Goal: Transaction & Acquisition: Purchase product/service

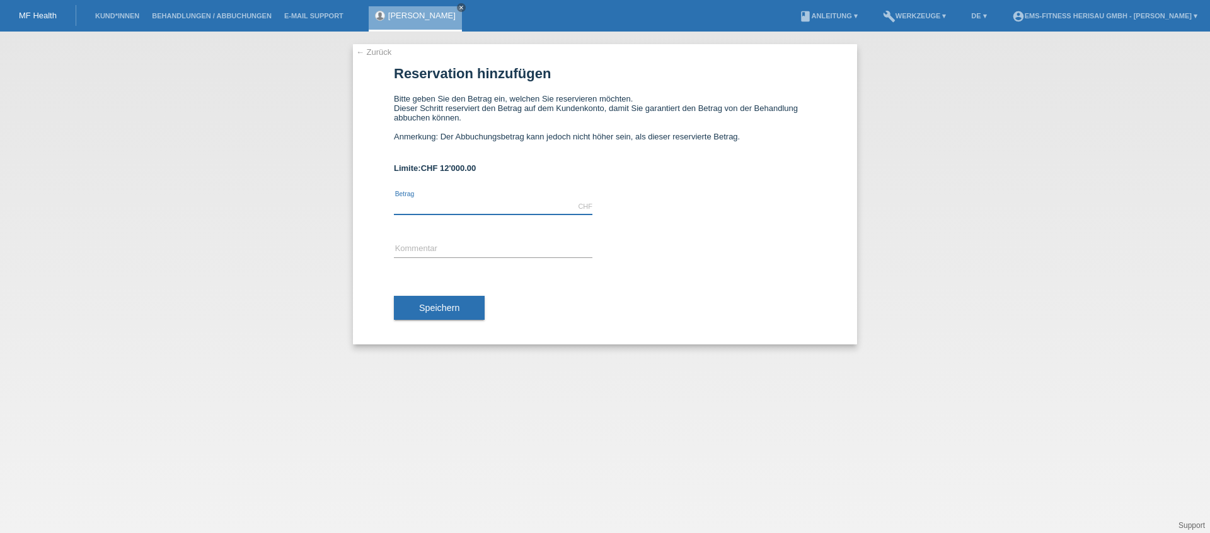
click at [481, 209] on input "text" at bounding box center [493, 207] width 199 height 16
type input "2197.00"
click at [454, 251] on input "text" at bounding box center [493, 249] width 199 height 16
click at [554, 251] on input "EMS Körperformen Herisau Automatische 6 Monats-Abo verlängerung" at bounding box center [493, 249] width 199 height 16
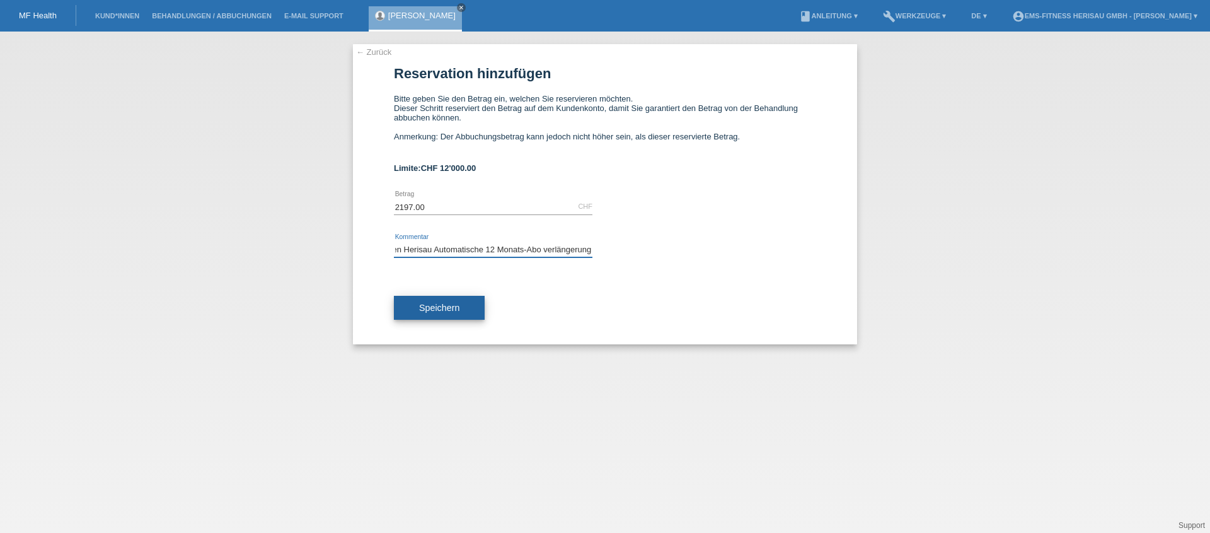
type input "EMS Körperformen Herisau Automatische 12 Monats-Abo verlängerung"
click at [481, 311] on button "Speichern" at bounding box center [439, 308] width 91 height 24
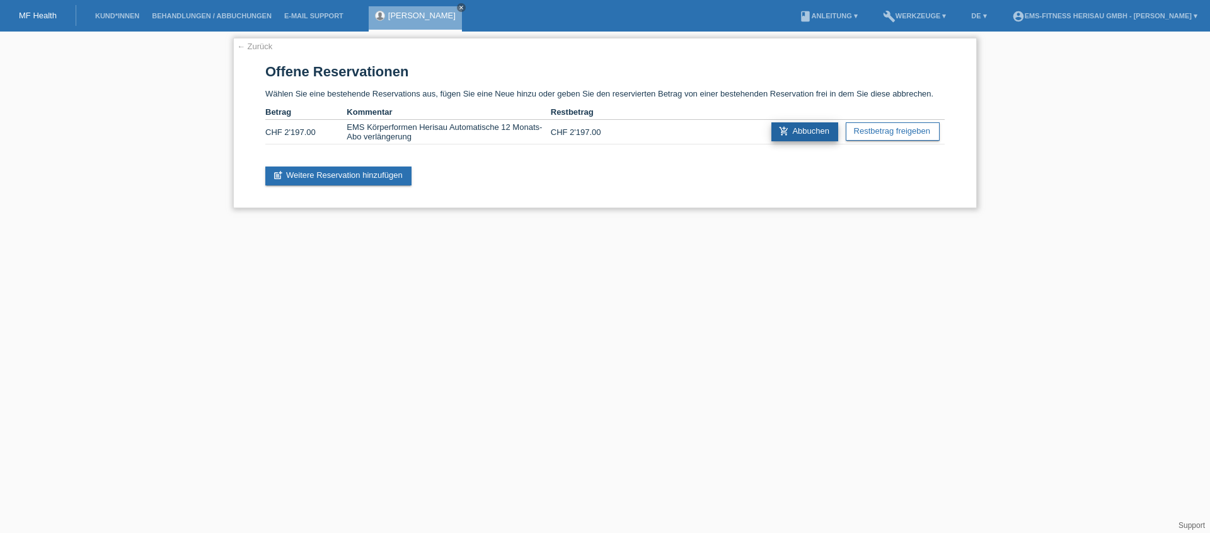
click at [802, 135] on link "add_shopping_cart Abbuchen" at bounding box center [804, 131] width 67 height 19
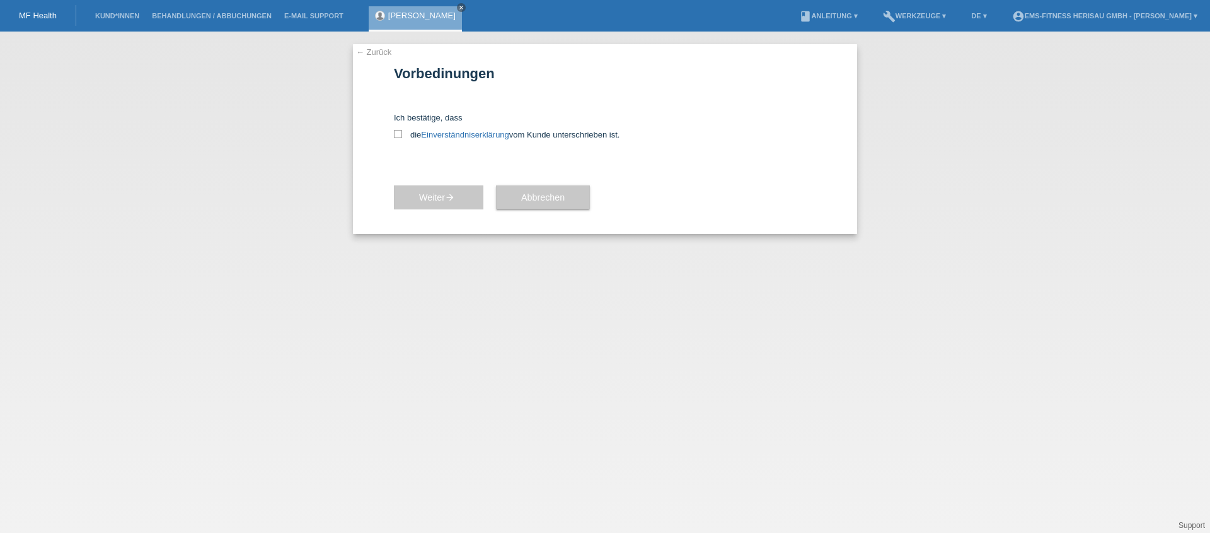
drag, startPoint x: 401, startPoint y: 138, endPoint x: 403, endPoint y: 155, distance: 17.1
click at [400, 138] on label "die Einverständniserklärung vom Kunde unterschrieben ist." at bounding box center [605, 134] width 422 height 9
click at [400, 138] on input "die Einverständniserklärung vom Kunde unterschrieben ist." at bounding box center [398, 134] width 8 height 8
checkbox input "true"
click at [412, 190] on button "Weiter arrow_forward" at bounding box center [439, 197] width 90 height 24
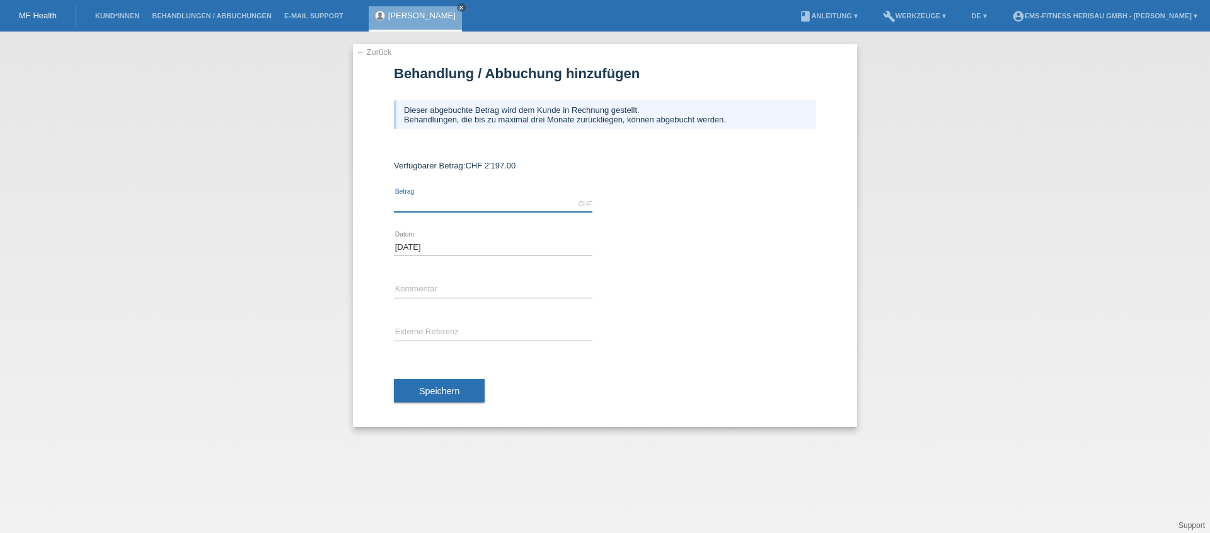
click at [479, 196] on input "text" at bounding box center [493, 204] width 199 height 16
type input "2197.00"
click at [444, 384] on button "Speichern" at bounding box center [439, 391] width 91 height 24
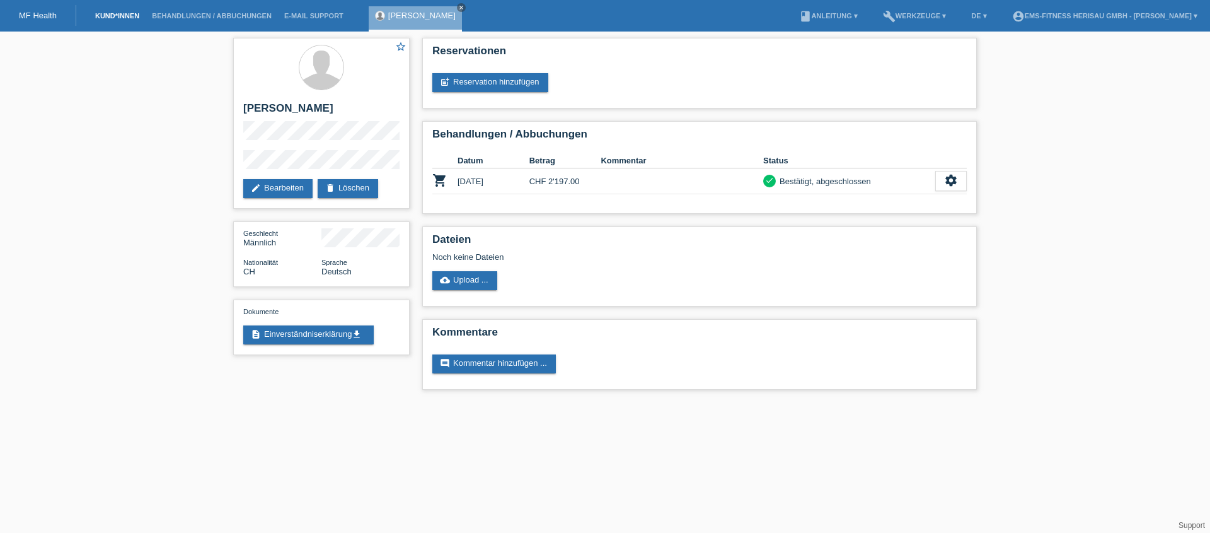
click at [123, 17] on link "Kund*innen" at bounding box center [117, 16] width 57 height 8
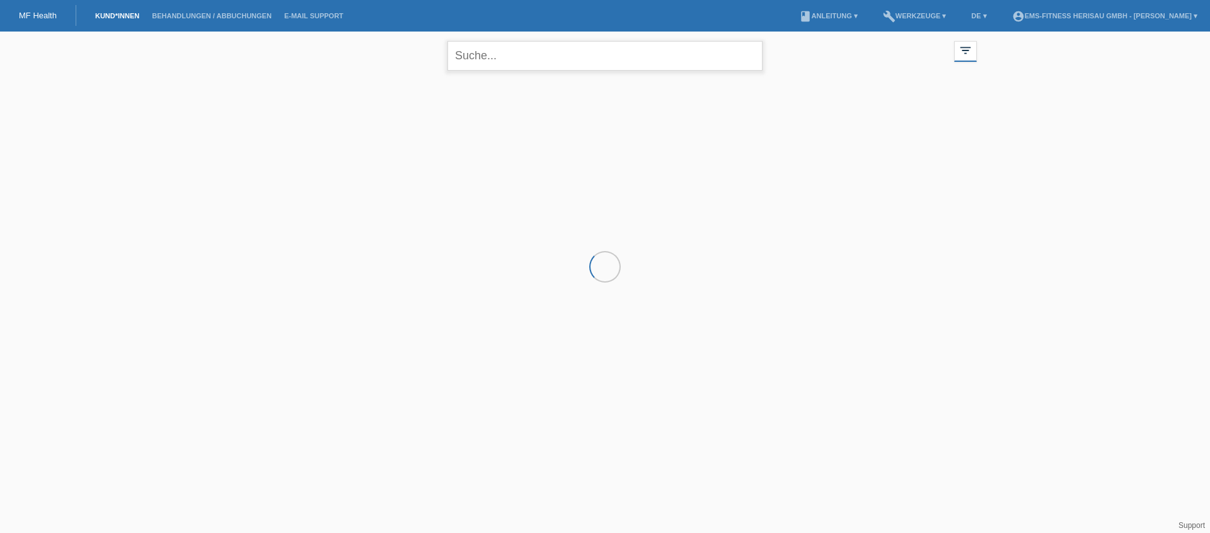
click at [494, 56] on input "text" at bounding box center [605, 56] width 315 height 30
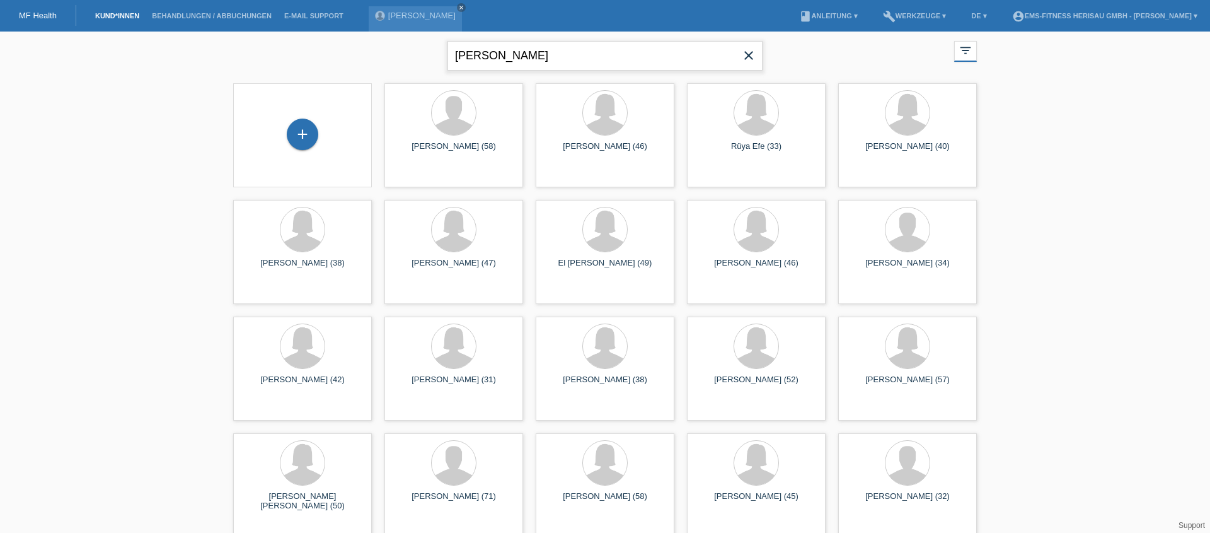
type input "[PERSON_NAME]"
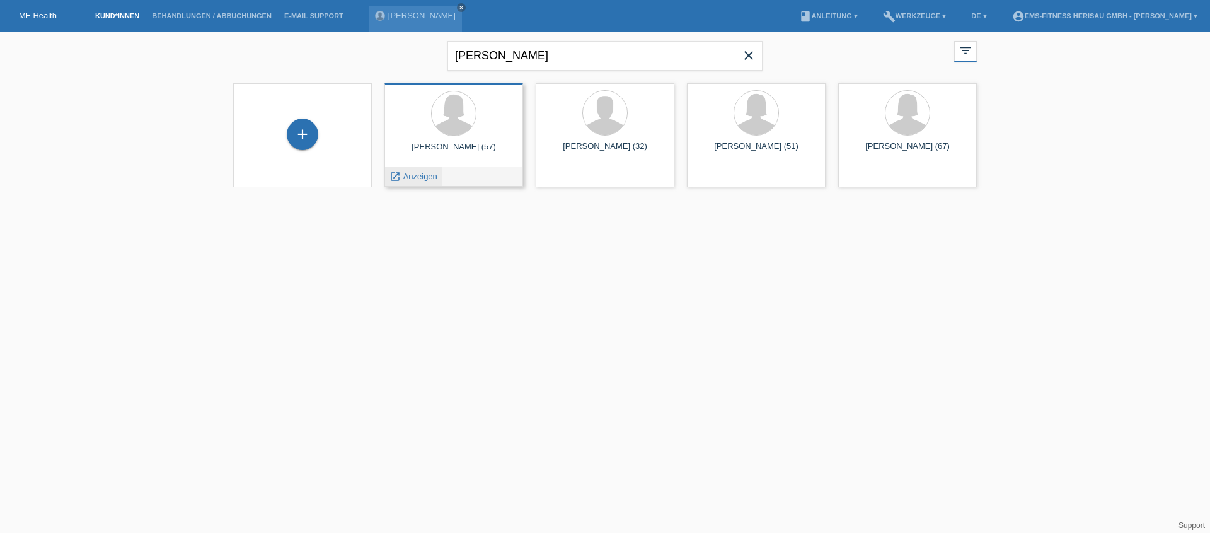
click at [430, 175] on span "Anzeigen" at bounding box center [420, 175] width 34 height 9
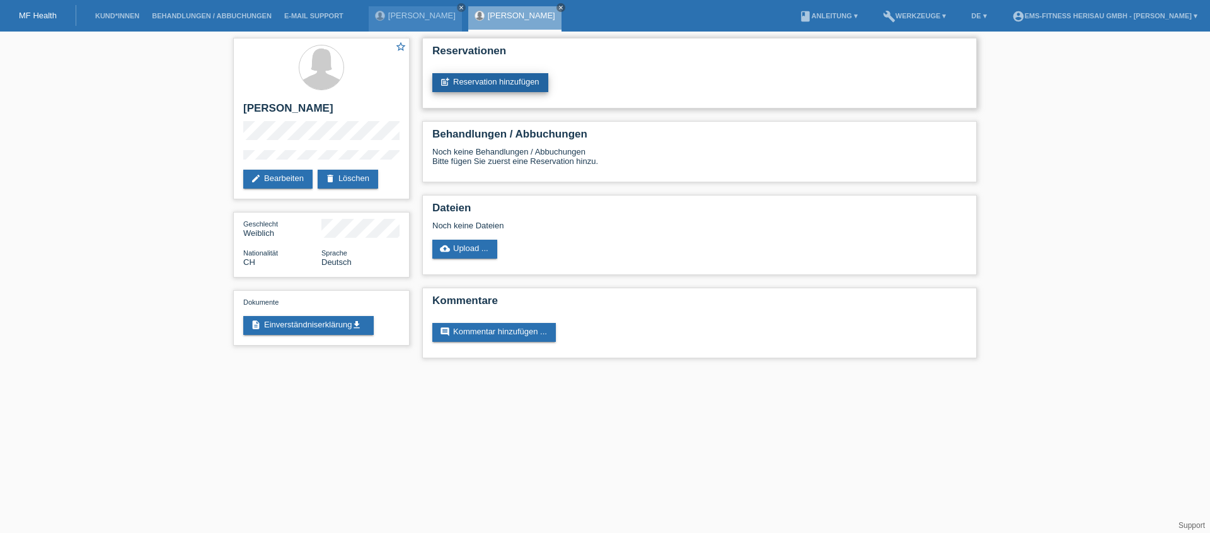
click at [534, 87] on link "post_add Reservation hinzufügen" at bounding box center [490, 82] width 116 height 19
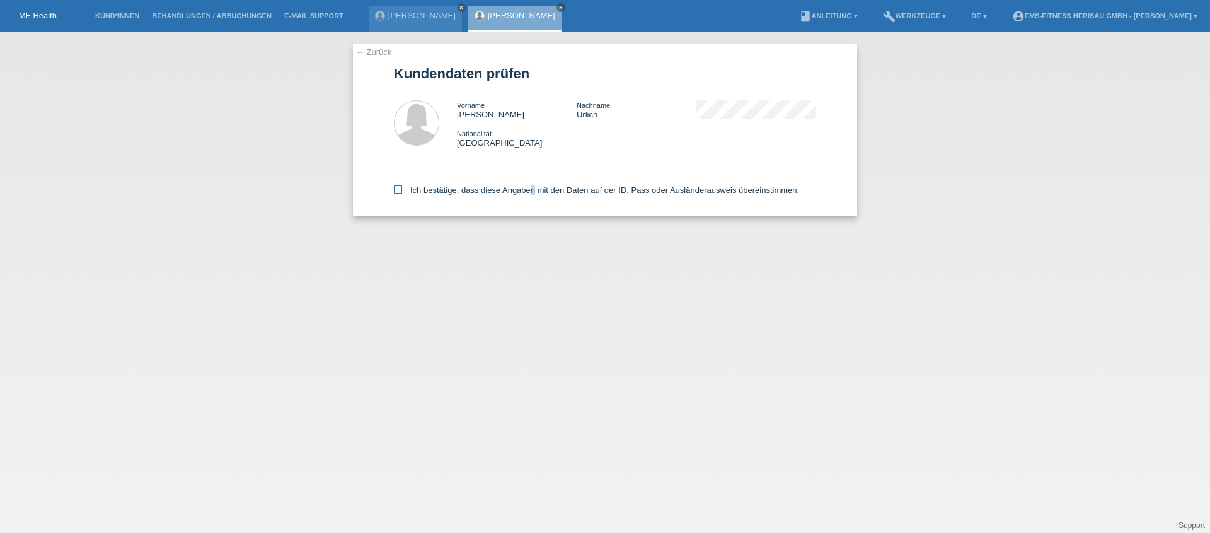
click at [529, 192] on label "Ich bestätige, dass diese Angaben mit den Daten auf der ID, Pass oder Ausländer…" at bounding box center [596, 189] width 405 height 9
click at [482, 193] on label "Ich bestätige, dass diese Angaben mit den Daten auf der ID, Pass oder Ausländer…" at bounding box center [596, 189] width 405 height 9
click at [402, 193] on input "Ich bestätige, dass diese Angaben mit den Daten auf der ID, Pass oder Ausländer…" at bounding box center [398, 189] width 8 height 8
checkbox input "true"
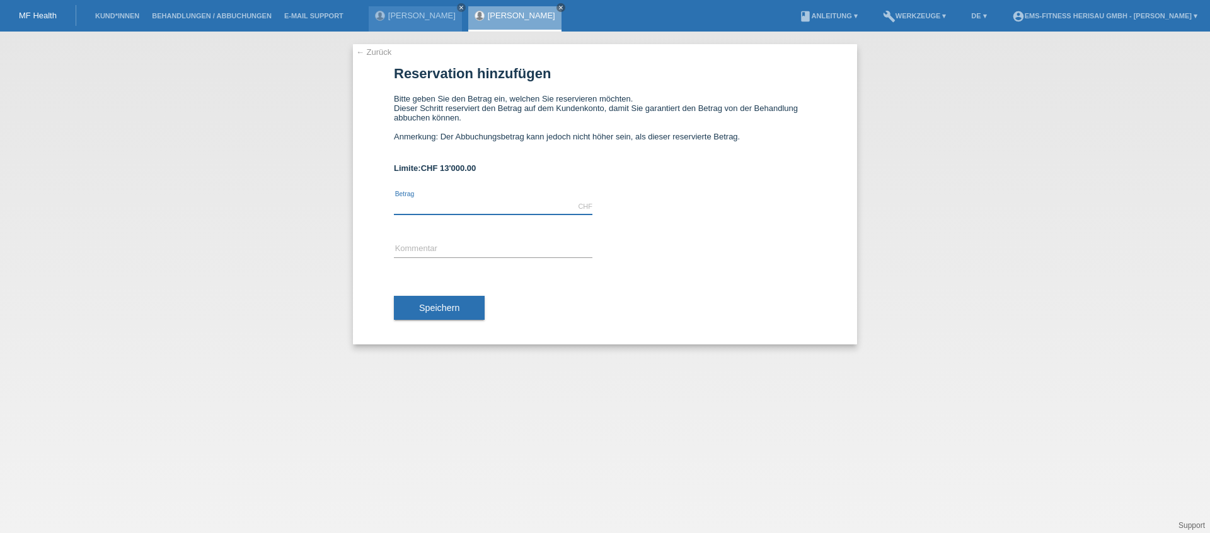
click at [473, 212] on input "text" at bounding box center [493, 207] width 199 height 16
type input "1397.00"
click at [465, 252] on input "text" at bounding box center [493, 249] width 199 height 16
type input "EMS Körperformen Herisau Automatische 6 Monats-Abo verlängerung"
click at [461, 306] on button "Speichern" at bounding box center [439, 308] width 91 height 24
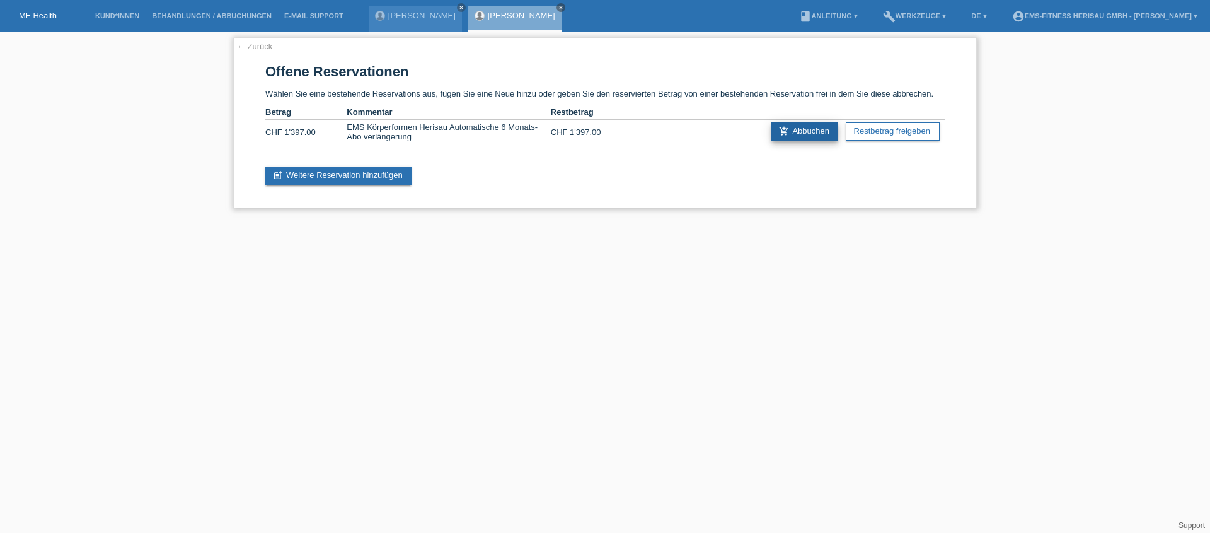
click at [803, 131] on link "add_shopping_cart Abbuchen" at bounding box center [804, 131] width 67 height 19
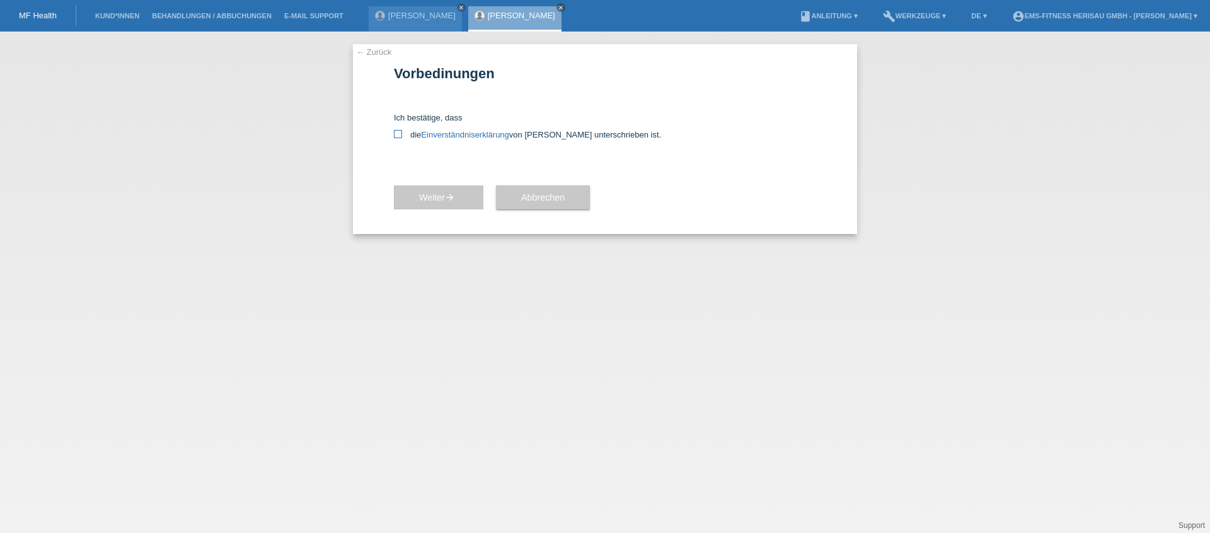
click at [403, 134] on label "die Einverständniserklärung von der Kundin unterschrieben ist." at bounding box center [605, 134] width 422 height 9
click at [402, 134] on input "die Einverständniserklärung von der Kundin unterschrieben ist." at bounding box center [398, 134] width 8 height 8
checkbox input "true"
click at [425, 190] on button "Weiter arrow_forward" at bounding box center [439, 197] width 90 height 24
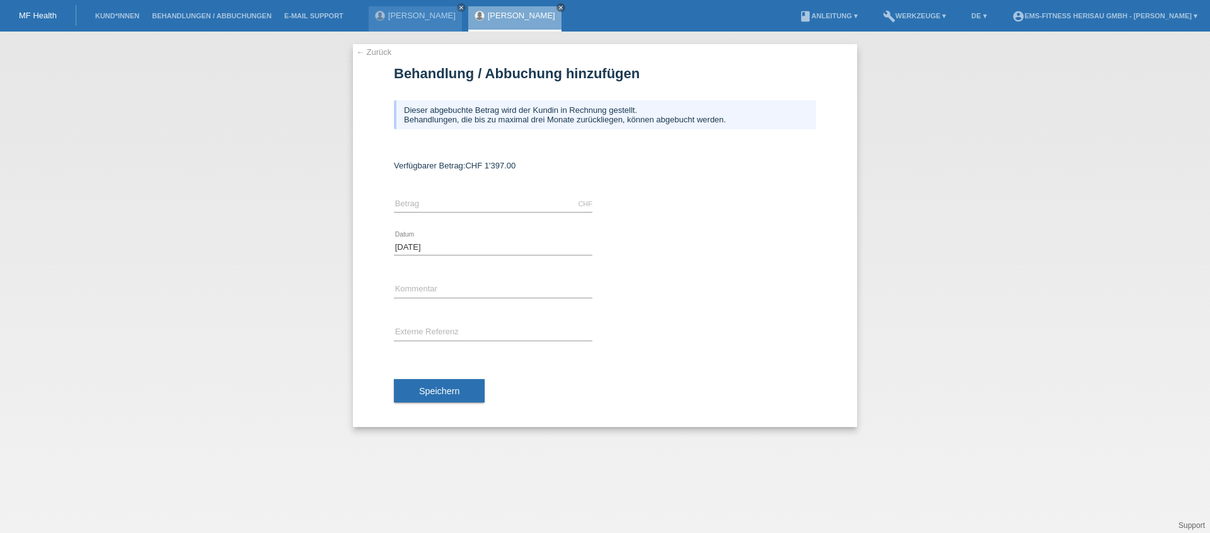
click at [489, 212] on icon at bounding box center [493, 212] width 199 height 1
click at [490, 204] on input "text" at bounding box center [493, 204] width 199 height 16
type input "1397.00"
click at [491, 291] on input "text" at bounding box center [493, 290] width 199 height 16
paste input "Sehr geehrte Frau Ulrich, Herzlichen Dank für das Vertraue! Wir freuen uns Ihne…"
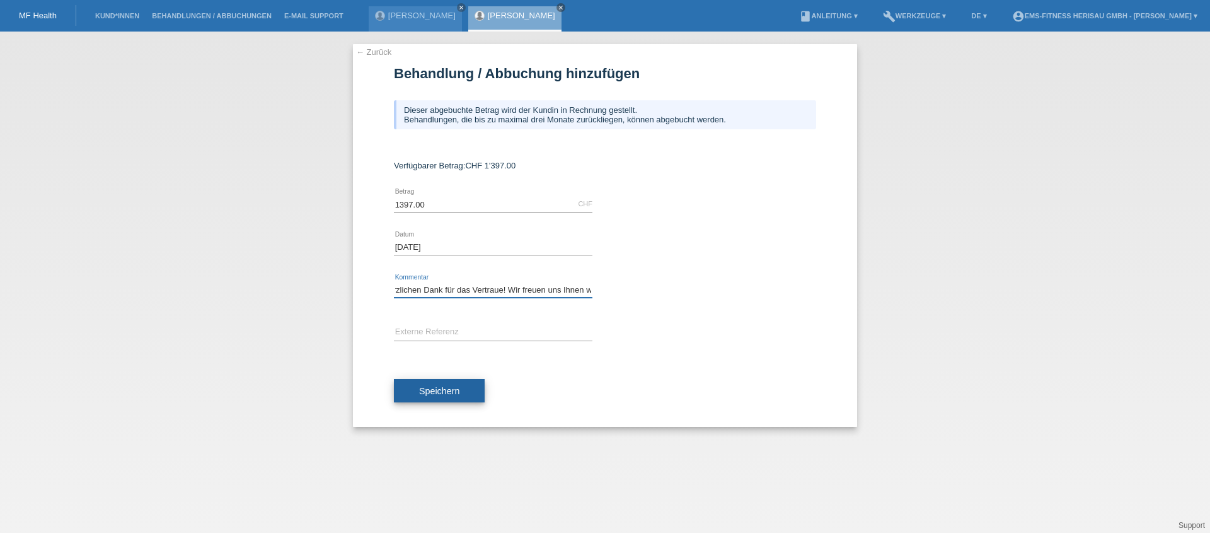
scroll to position [0, 37]
type input "Sehr geehrte Frau Ulrich, Herzlichen Dank für das Vertraue! Wir freuen uns Ihne…"
click at [473, 385] on button "Speichern" at bounding box center [439, 391] width 91 height 24
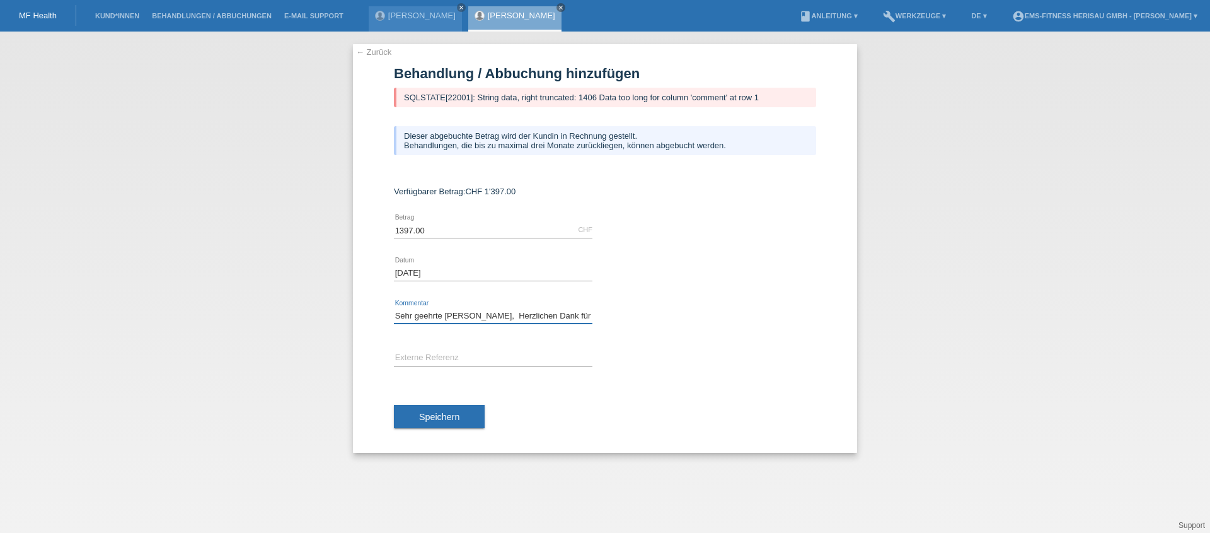
click at [517, 311] on input "Sehr geehrte Frau Ulrich, Herzlichen Dank für das Vertraue! Wir freuen uns Ihne…" at bounding box center [493, 316] width 199 height 16
click at [517, 310] on input "Sehr geehrte Frau Ulrich, Herzlichen Dank für das Vertraue! Wir freuen uns Ihne…" at bounding box center [493, 316] width 199 height 16
click at [512, 362] on input "text" at bounding box center [493, 358] width 199 height 16
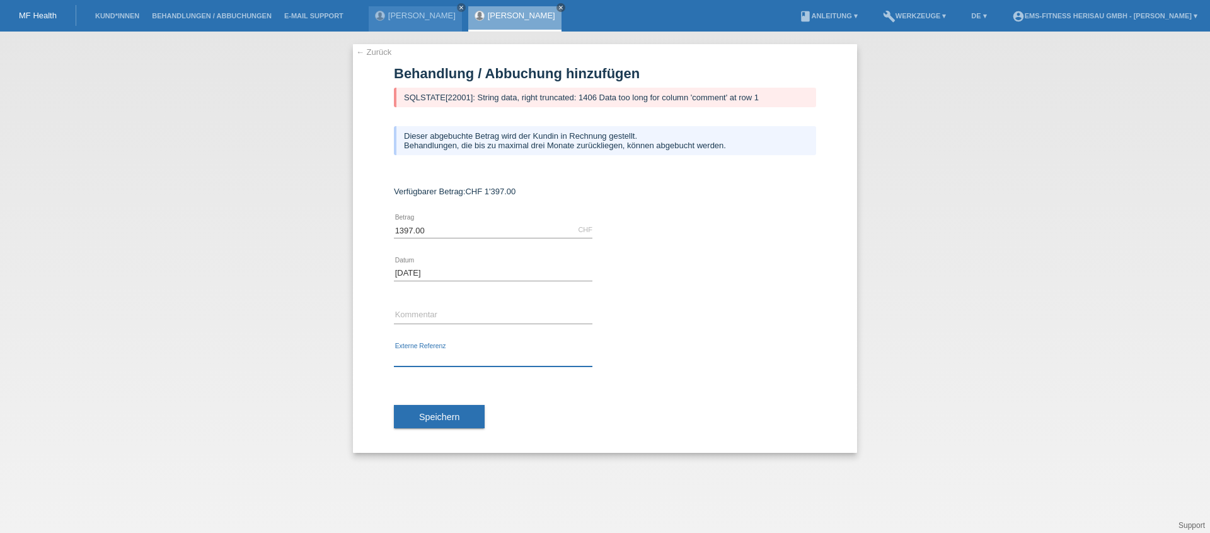
paste input "Sehr geehrte Frau Ulrich, Herzl"
drag, startPoint x: 522, startPoint y: 359, endPoint x: 355, endPoint y: 369, distance: 167.4
click at [355, 369] on div "← Zurück Behandlung / Abbuchung hinzufügen SQLSTATE[22001]: String data, right …" at bounding box center [605, 248] width 504 height 408
type input "S"
click at [441, 415] on span "Speichern" at bounding box center [439, 417] width 40 height 10
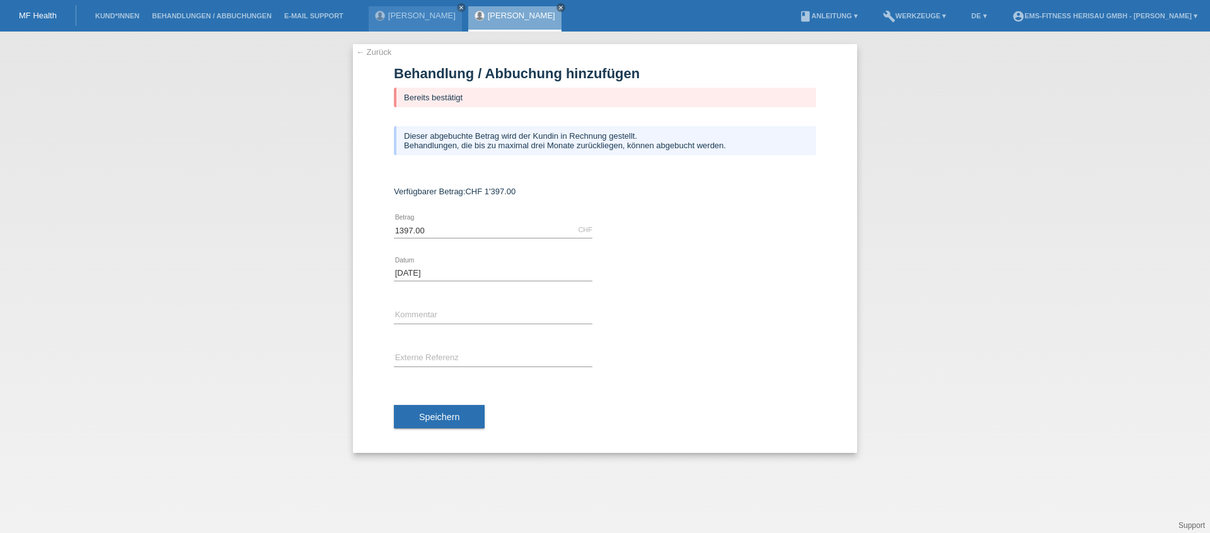
click at [369, 52] on link "← Zurück" at bounding box center [373, 51] width 35 height 9
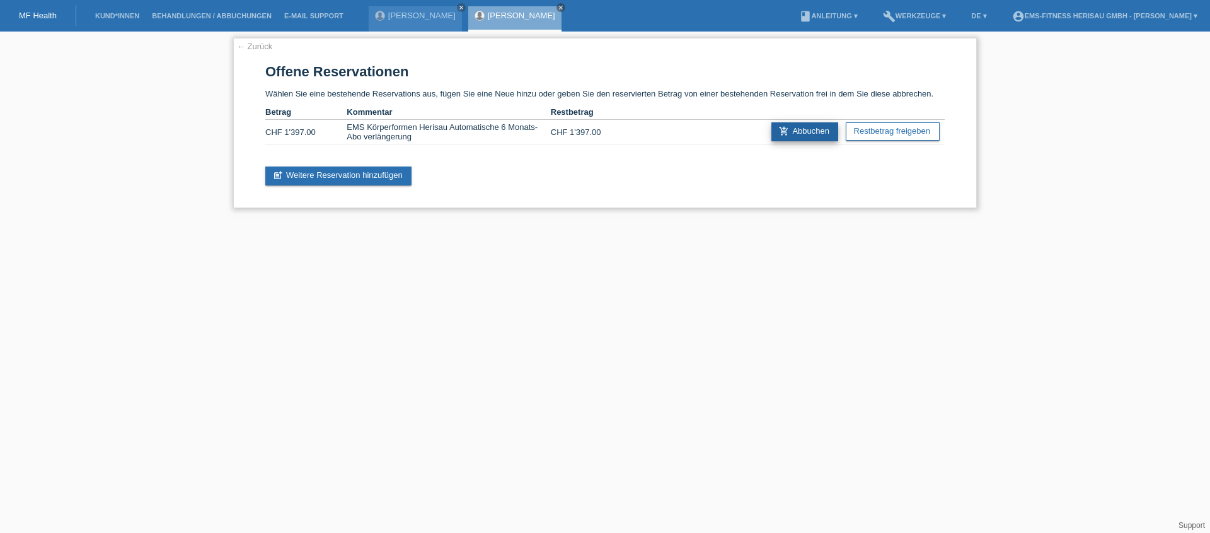
click at [792, 137] on link "add_shopping_cart Abbuchen" at bounding box center [804, 131] width 67 height 19
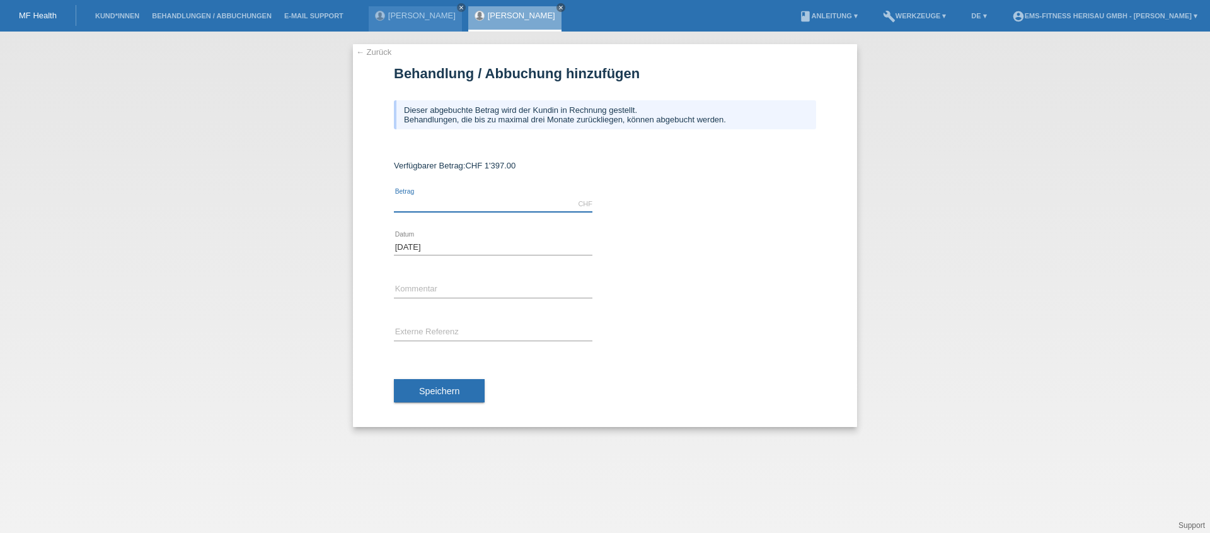
click at [528, 207] on input "text" at bounding box center [493, 204] width 199 height 16
type input "1397.00"
click at [431, 387] on span "Speichern" at bounding box center [439, 391] width 40 height 10
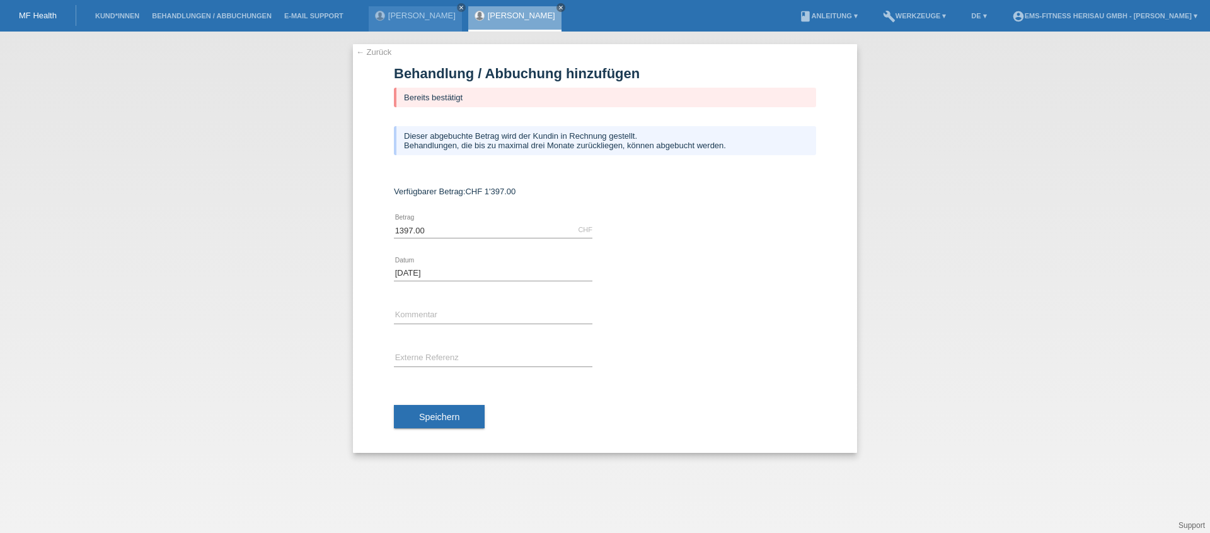
click at [374, 54] on link "← Zurück" at bounding box center [373, 51] width 35 height 9
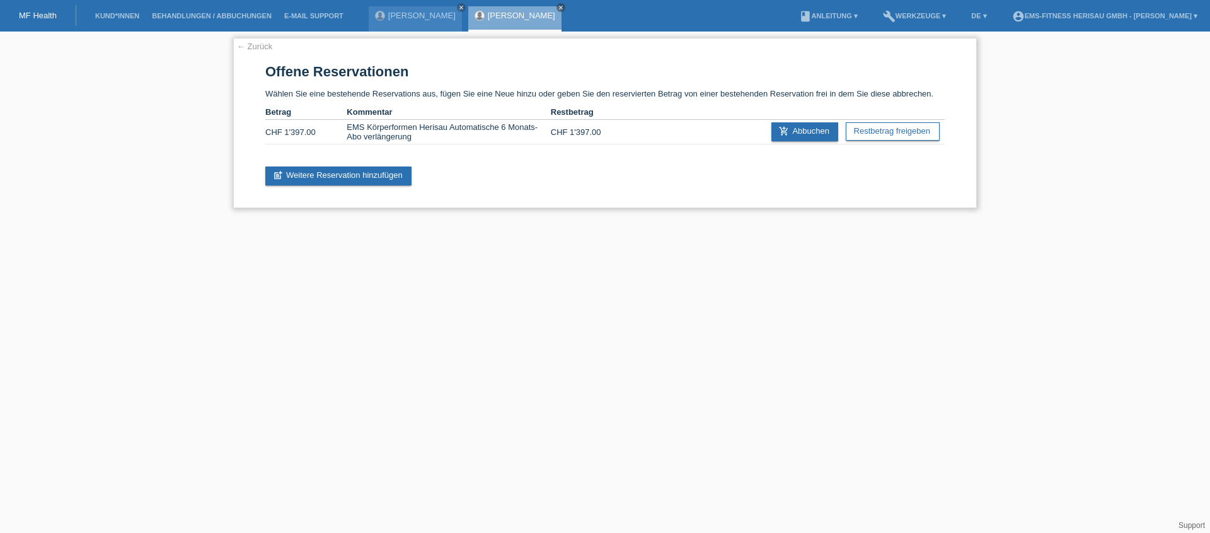
click at [272, 49] on link "← Zurück" at bounding box center [254, 46] width 35 height 9
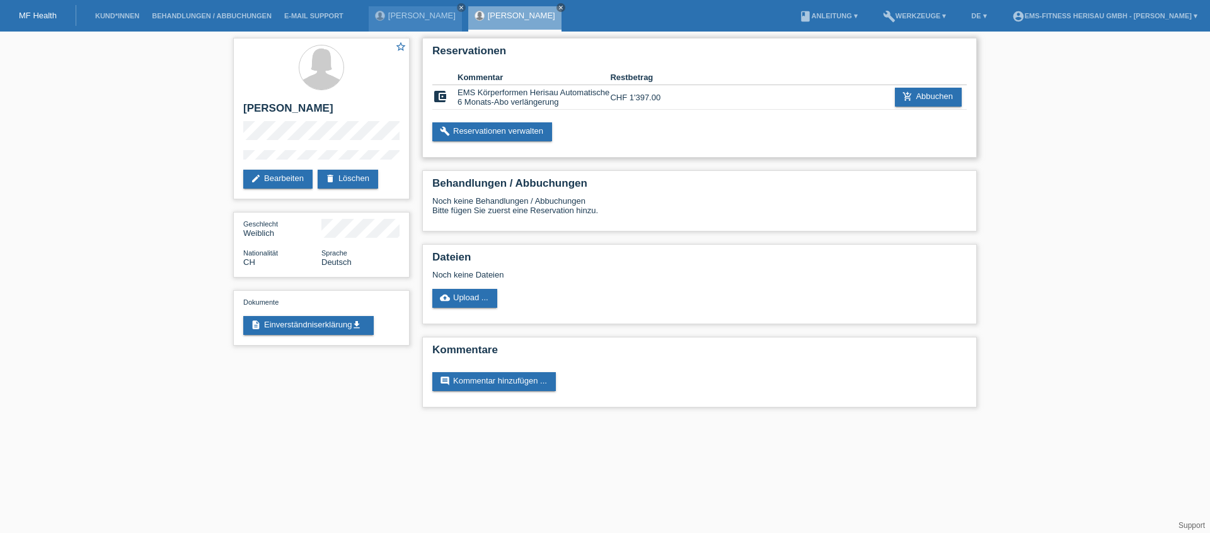
click at [924, 110] on td "add_shopping_cart Abbuchen" at bounding box center [890, 97] width 153 height 25
click at [923, 107] on link "add_shopping_cart Abbuchen" at bounding box center [928, 97] width 67 height 19
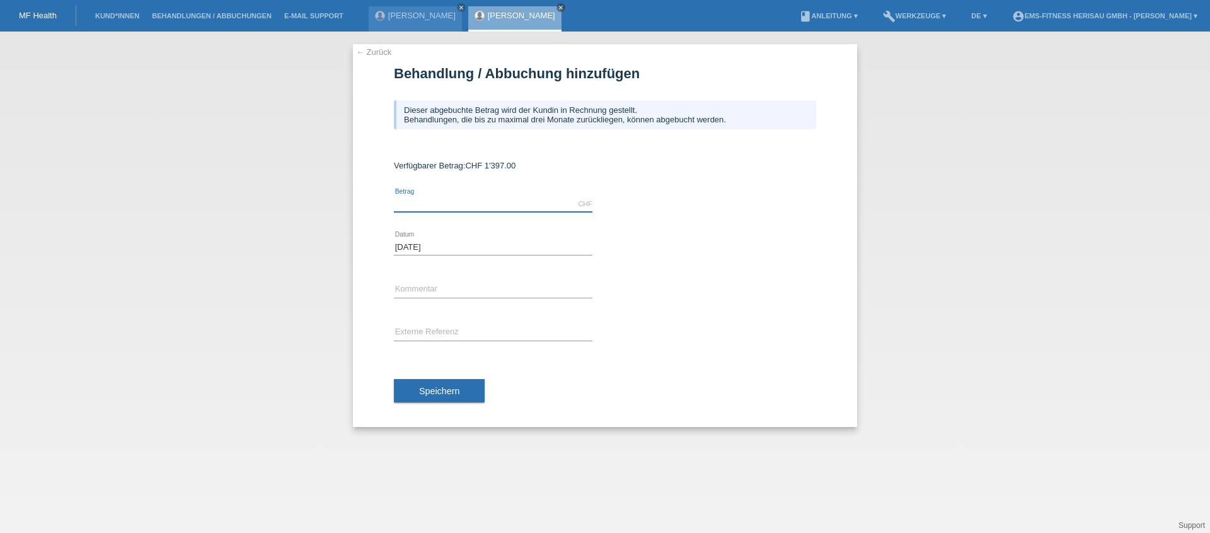
click at [495, 205] on input "text" at bounding box center [493, 204] width 199 height 16
type input "1397.00"
click at [455, 383] on button "Speichern" at bounding box center [439, 391] width 91 height 24
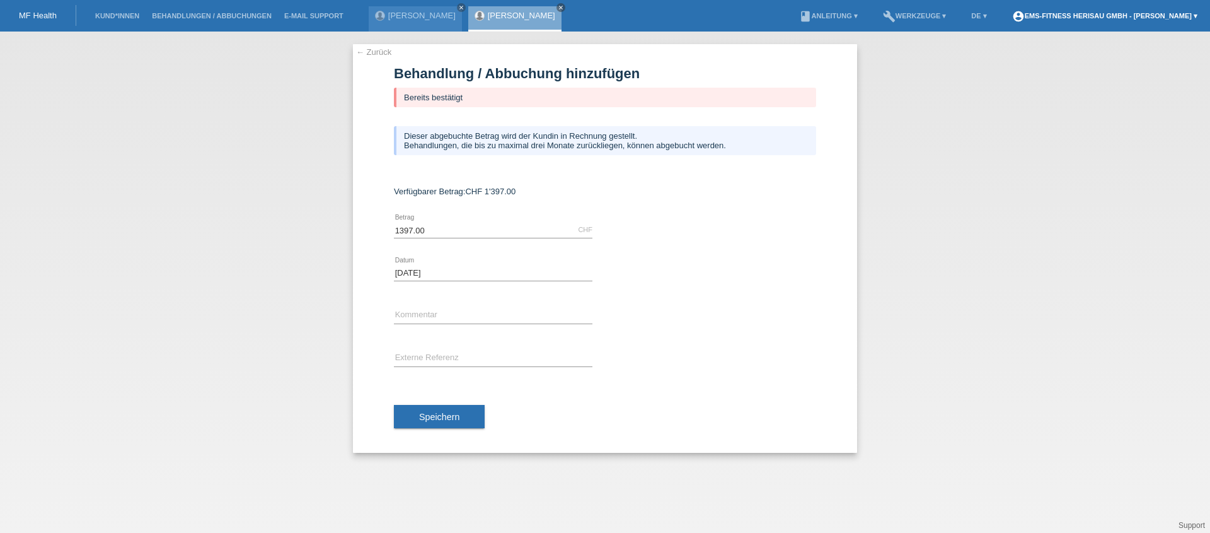
click at [1060, 12] on link "account_circle EMS-Fitness Herisau GmbH - Artin Murati ▾" at bounding box center [1105, 16] width 198 height 8
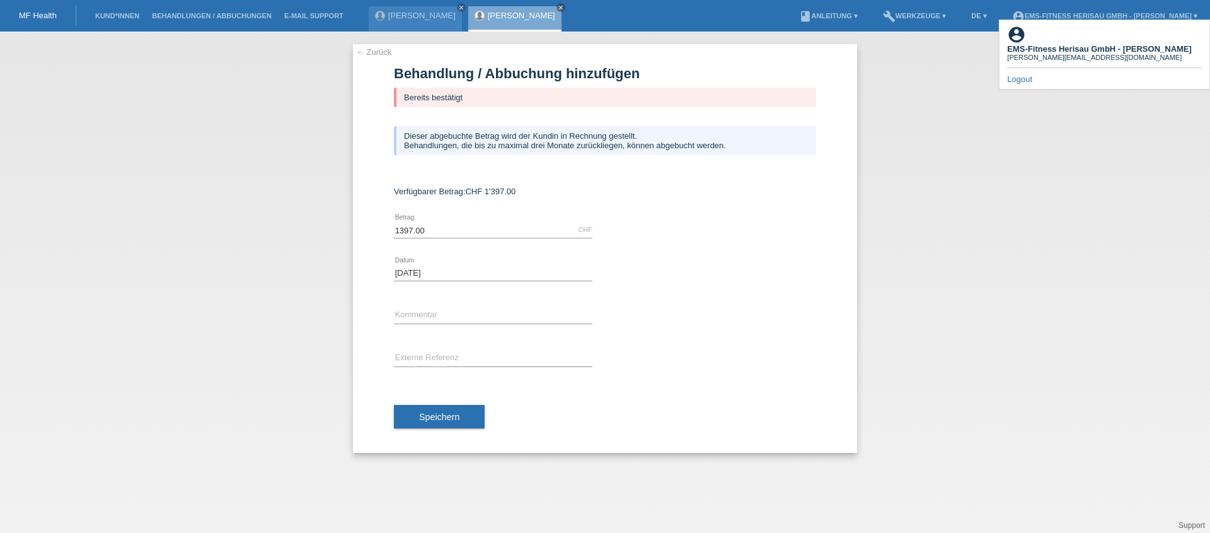
click at [1029, 74] on link "Logout" at bounding box center [1019, 78] width 25 height 9
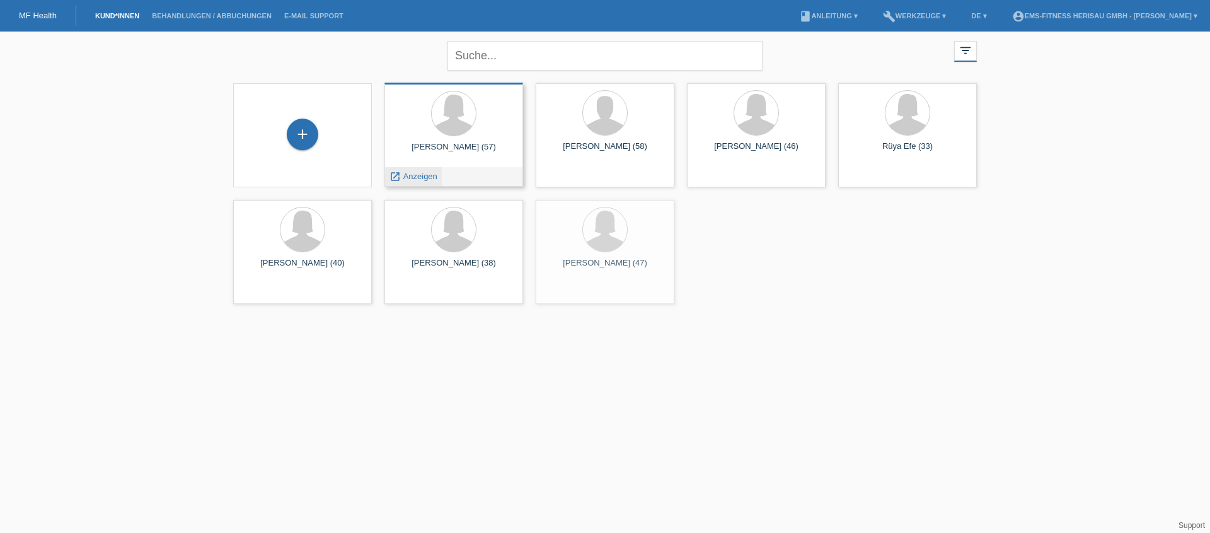
click at [415, 176] on span "Anzeigen" at bounding box center [420, 175] width 34 height 9
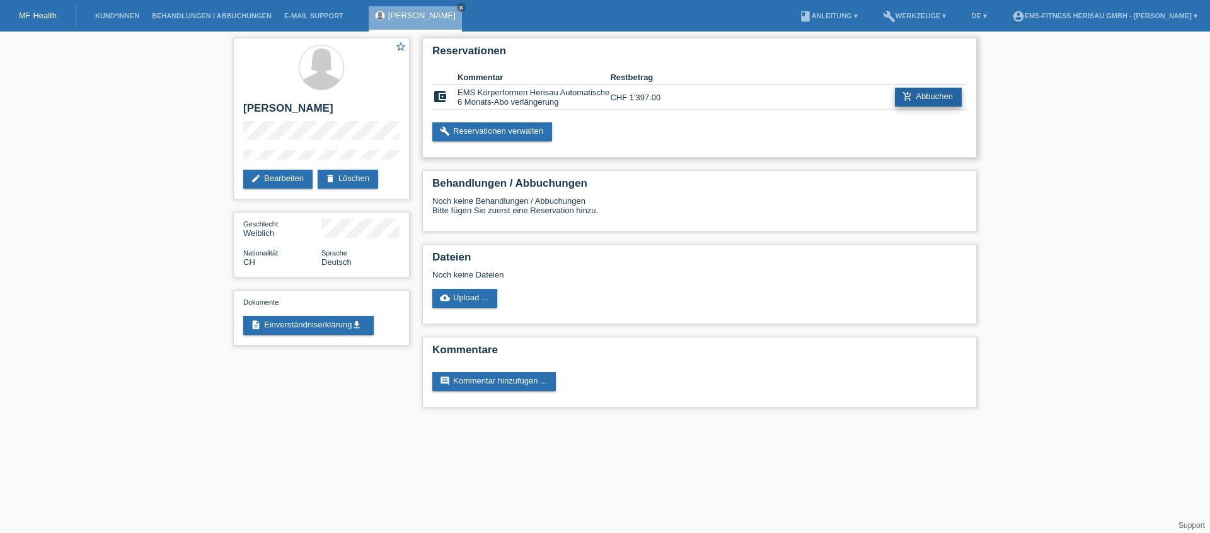
click at [930, 100] on link "add_shopping_cart Abbuchen" at bounding box center [928, 97] width 67 height 19
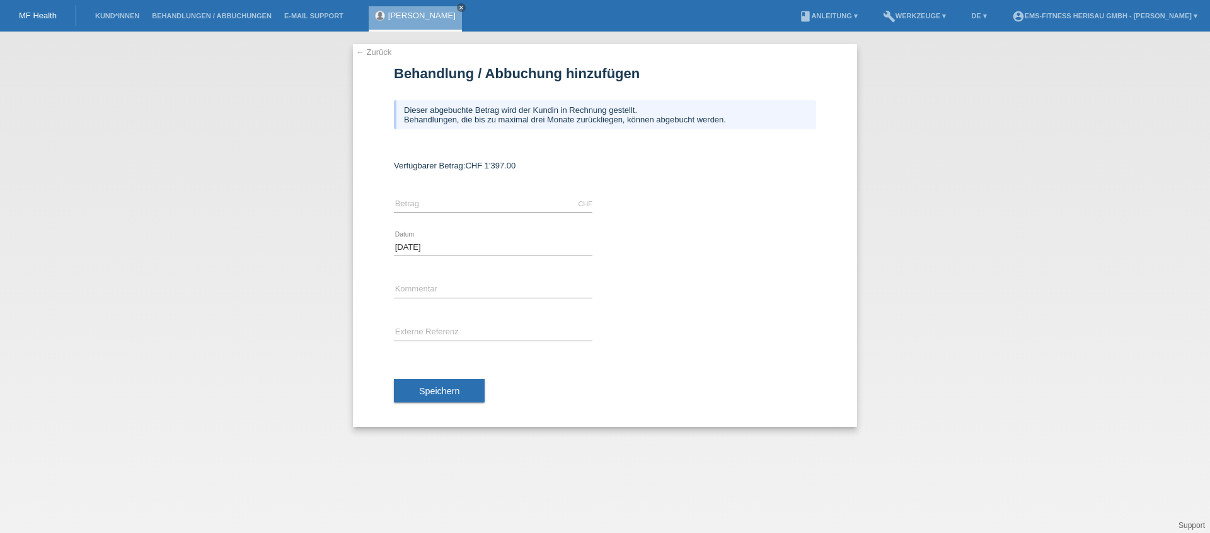
click at [366, 59] on div "← Zurück Behandlung / Abbuchung hinzufügen Dieser abgebuchte Betrag wird der Ku…" at bounding box center [605, 235] width 504 height 383
click at [366, 54] on link "← Zurück" at bounding box center [373, 51] width 35 height 9
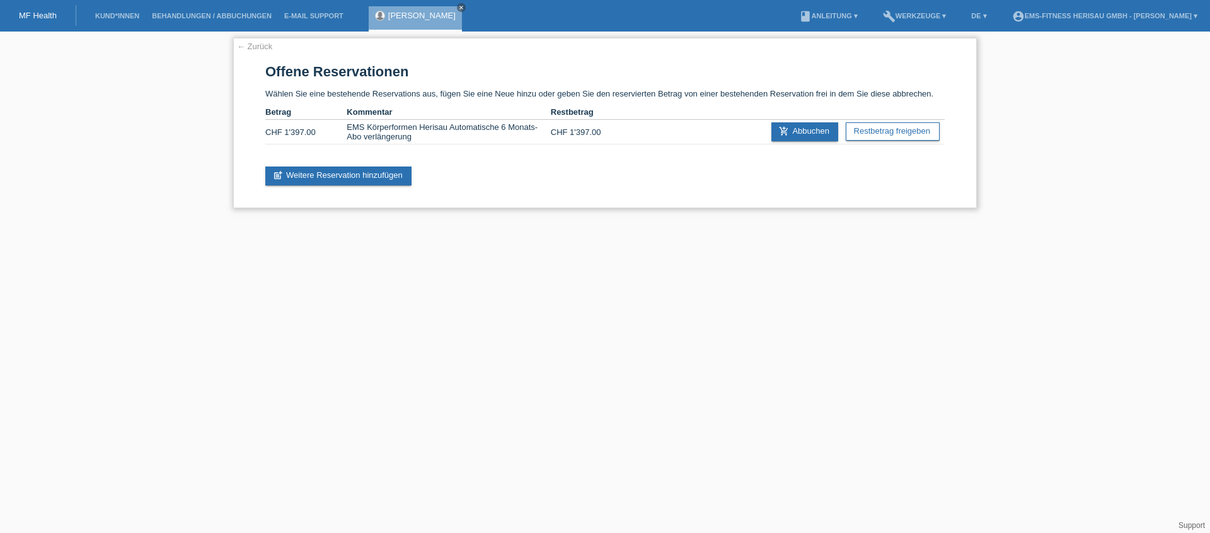
click at [259, 47] on link "← Zurück" at bounding box center [254, 46] width 35 height 9
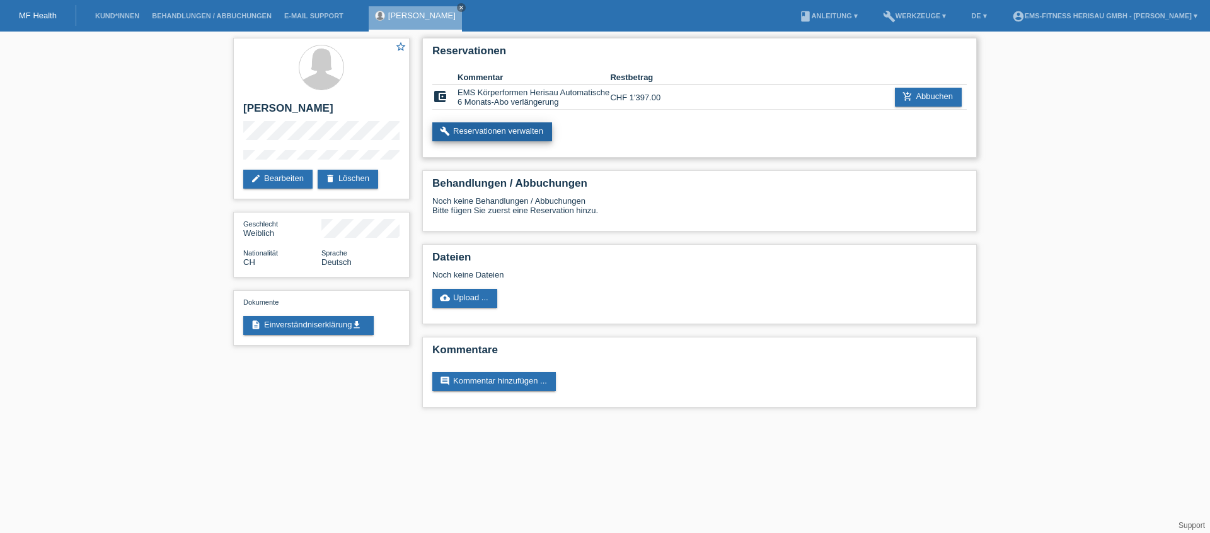
click at [532, 141] on link "build Reservationen verwalten" at bounding box center [492, 131] width 120 height 19
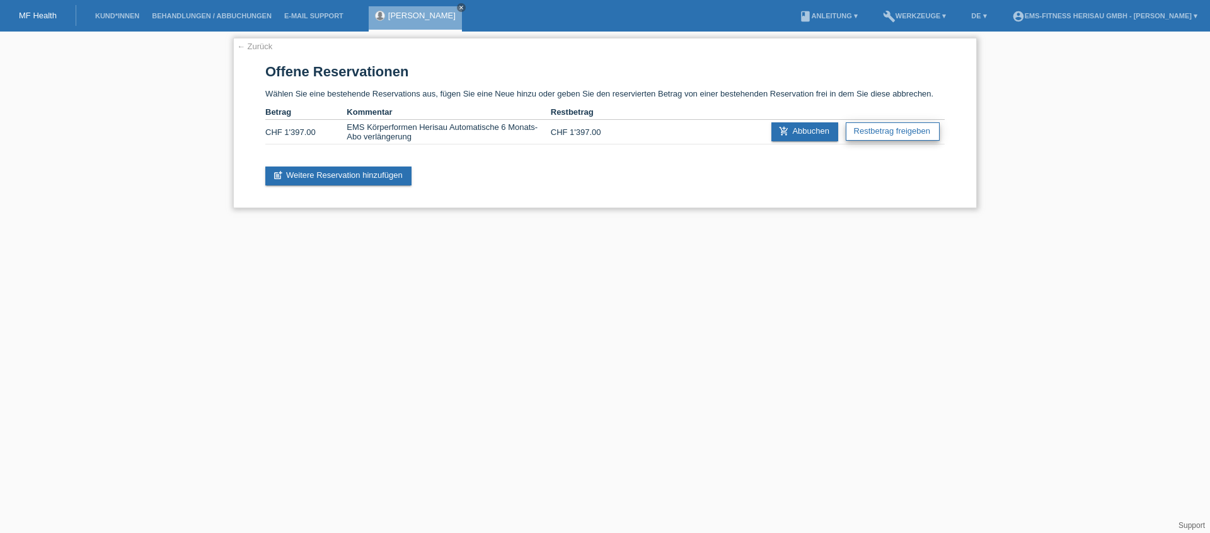
click at [877, 129] on link "Restbetrag freigeben" at bounding box center [893, 131] width 94 height 18
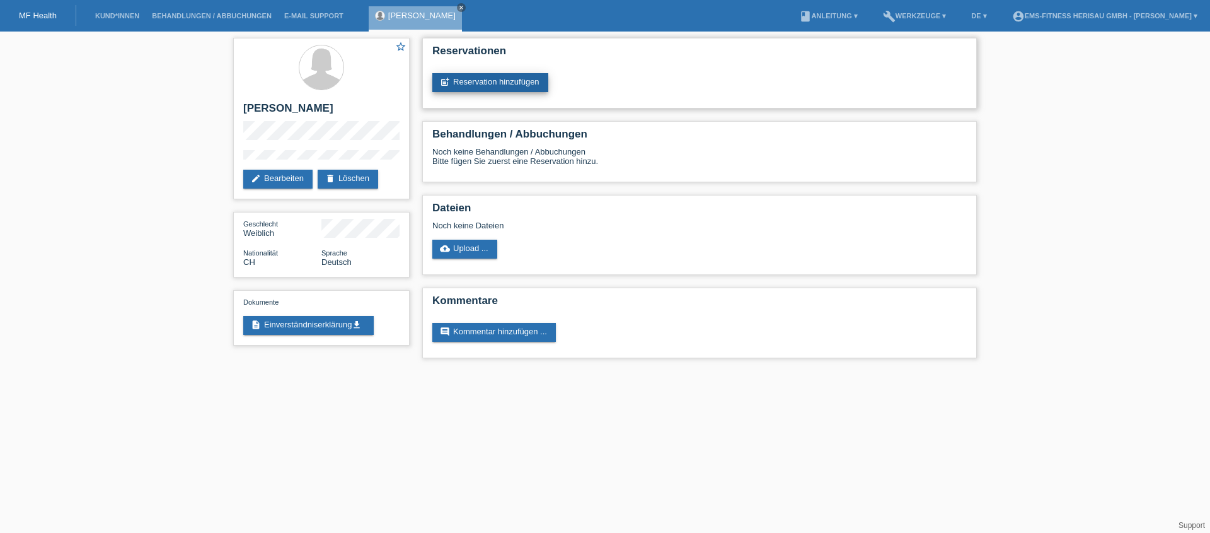
click at [540, 86] on link "post_add Reservation hinzufügen" at bounding box center [490, 82] width 116 height 19
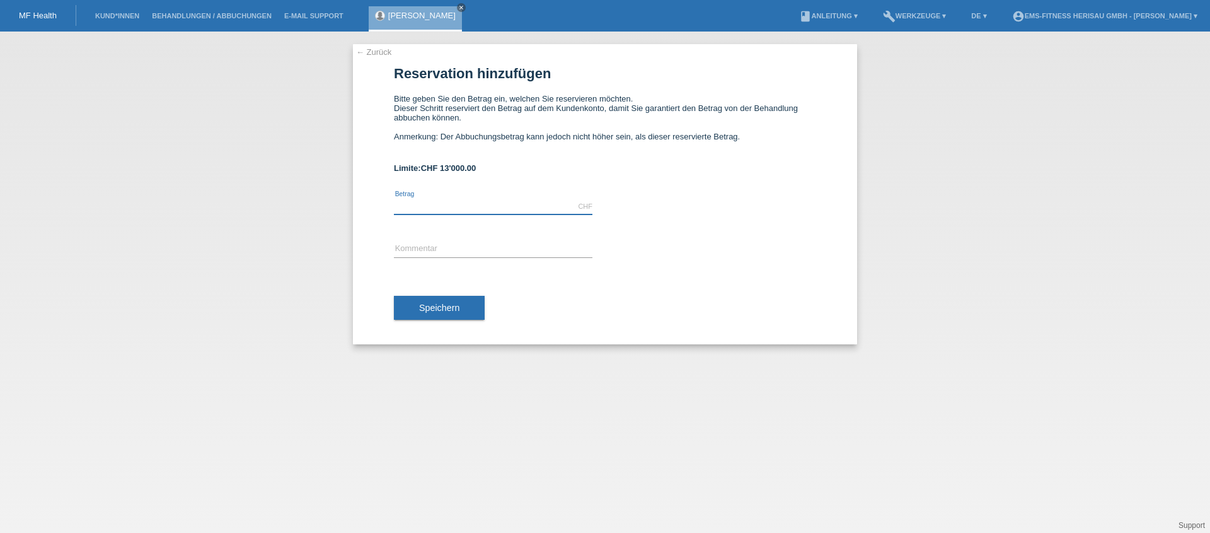
click at [548, 210] on input "text" at bounding box center [493, 207] width 199 height 16
type input "1397.00"
click at [501, 244] on input "text" at bounding box center [493, 249] width 199 height 16
type input "EMS Körperformen Herisau Automatische 6 Monats-Abo verlängerung"
drag, startPoint x: 441, startPoint y: 308, endPoint x: 454, endPoint y: 307, distance: 13.3
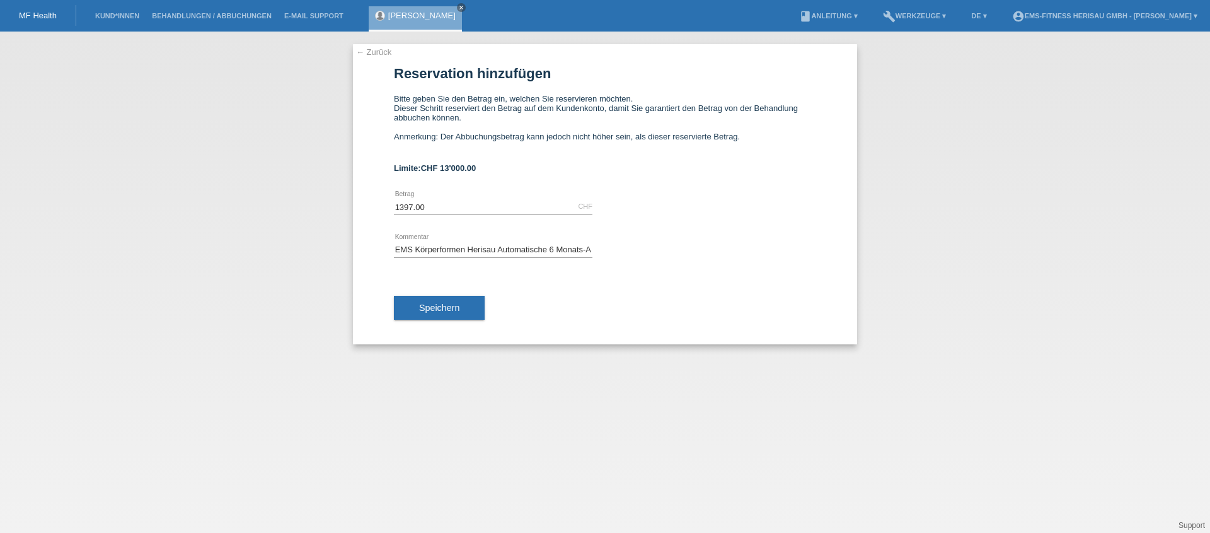
click at [442, 308] on span "Speichern" at bounding box center [439, 308] width 40 height 10
click at [458, 7] on icon "close" at bounding box center [461, 7] width 6 height 6
click at [134, 19] on li "Kund*innen" at bounding box center [117, 16] width 57 height 32
click at [130, 17] on link "Kund*innen" at bounding box center [117, 16] width 57 height 8
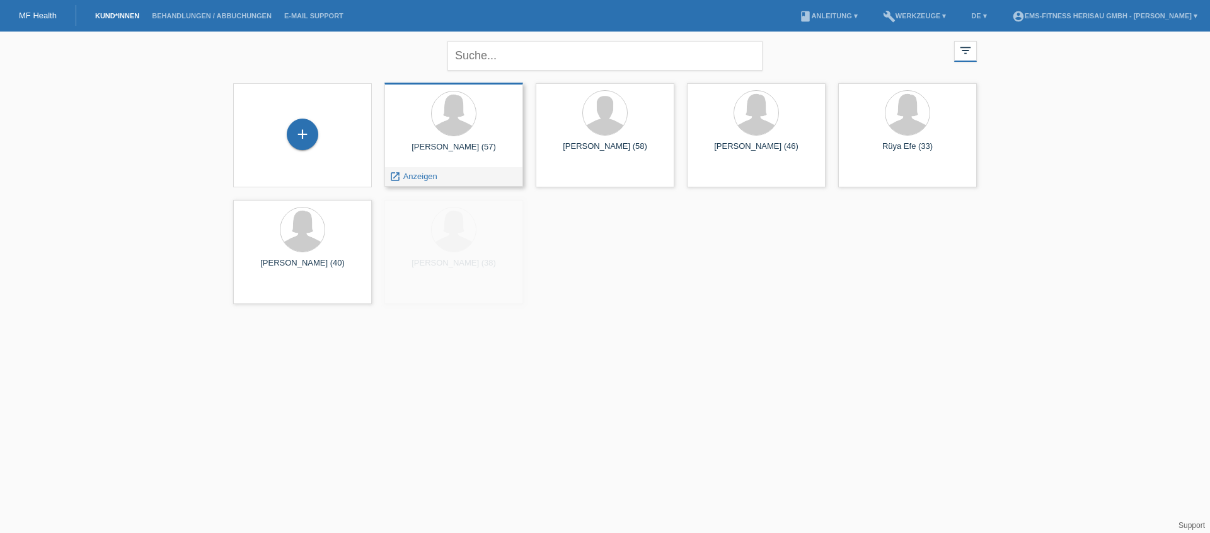
click at [407, 178] on span "Anzeigen" at bounding box center [420, 175] width 34 height 9
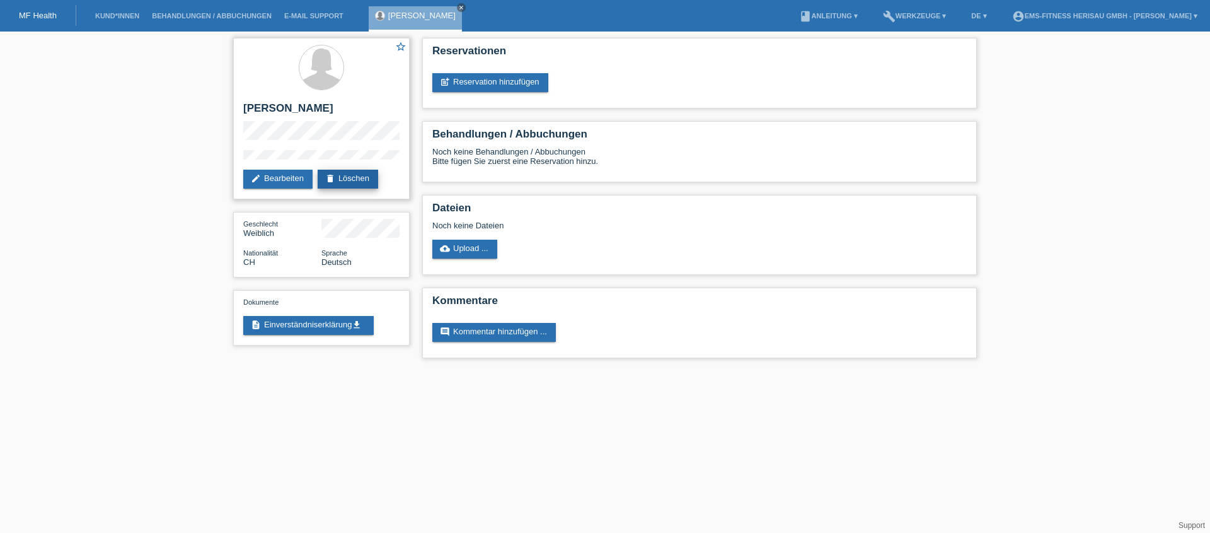
click at [349, 188] on link "delete Löschen" at bounding box center [348, 179] width 61 height 19
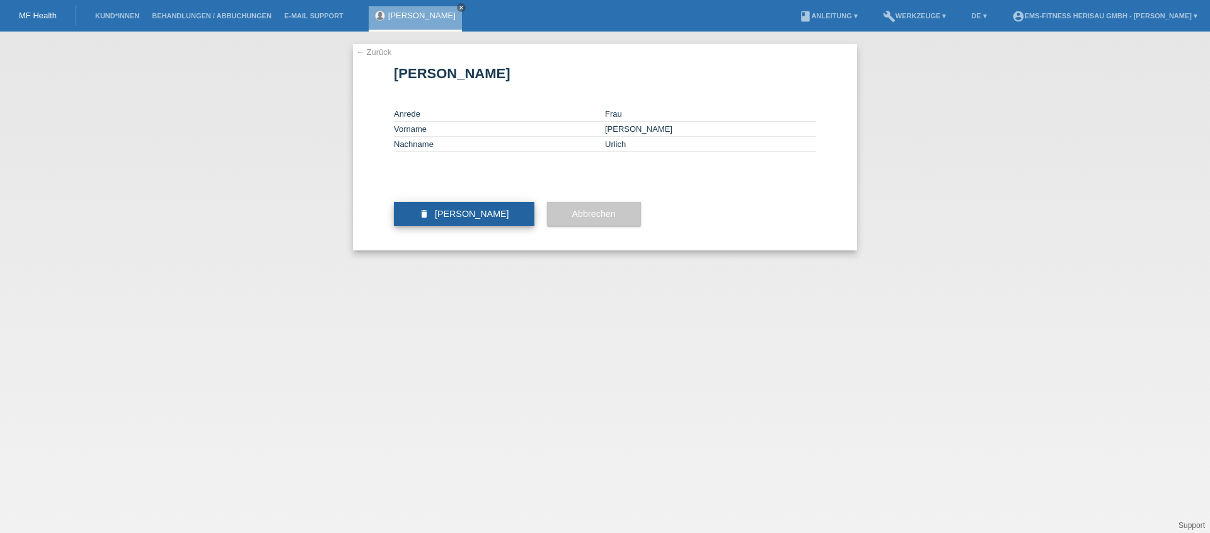
click at [482, 219] on span "[PERSON_NAME]" at bounding box center [472, 214] width 74 height 10
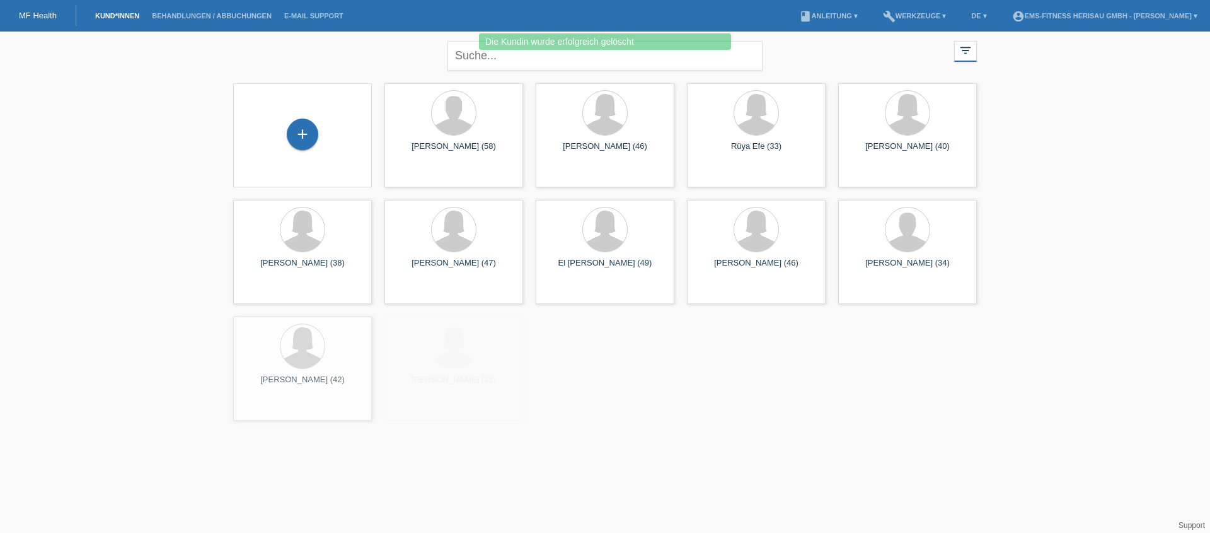
click at [312, 149] on div "+" at bounding box center [302, 134] width 118 height 33
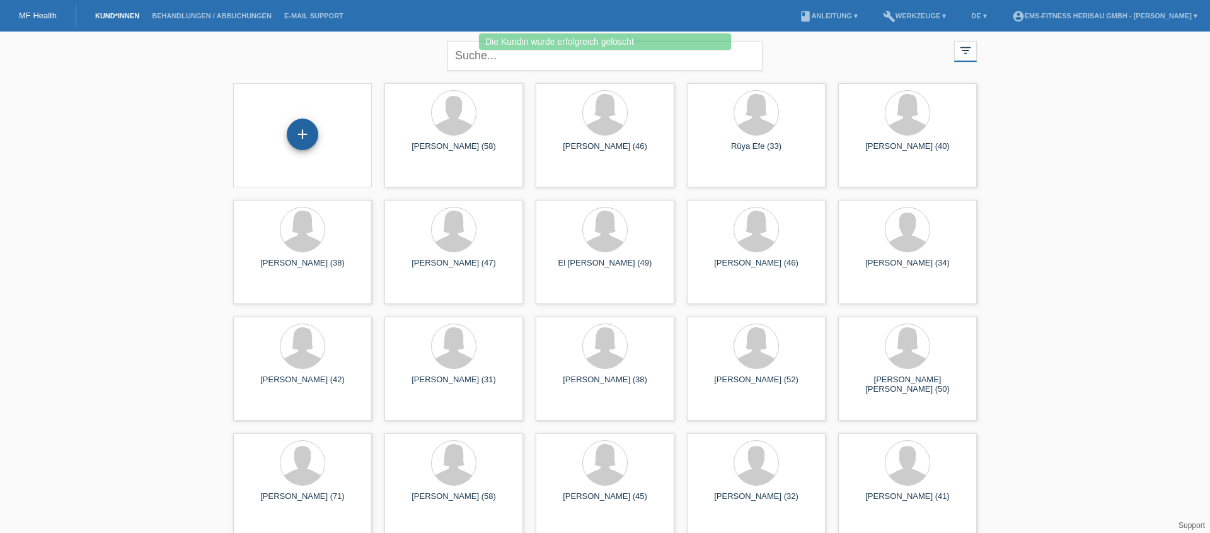
click at [303, 140] on div "+" at bounding box center [303, 134] width 32 height 32
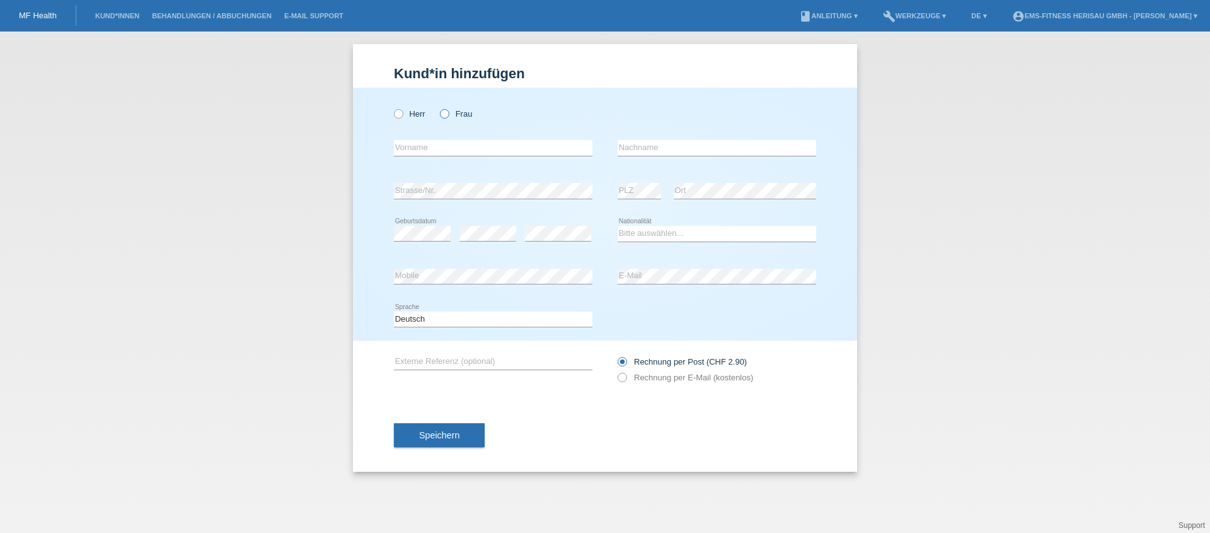
click at [452, 117] on label "Frau" at bounding box center [456, 113] width 32 height 9
click at [448, 117] on input "Frau" at bounding box center [444, 113] width 8 height 8
radio input "true"
click at [453, 149] on input "text" at bounding box center [493, 148] width 199 height 16
type input "[PERSON_NAME]"
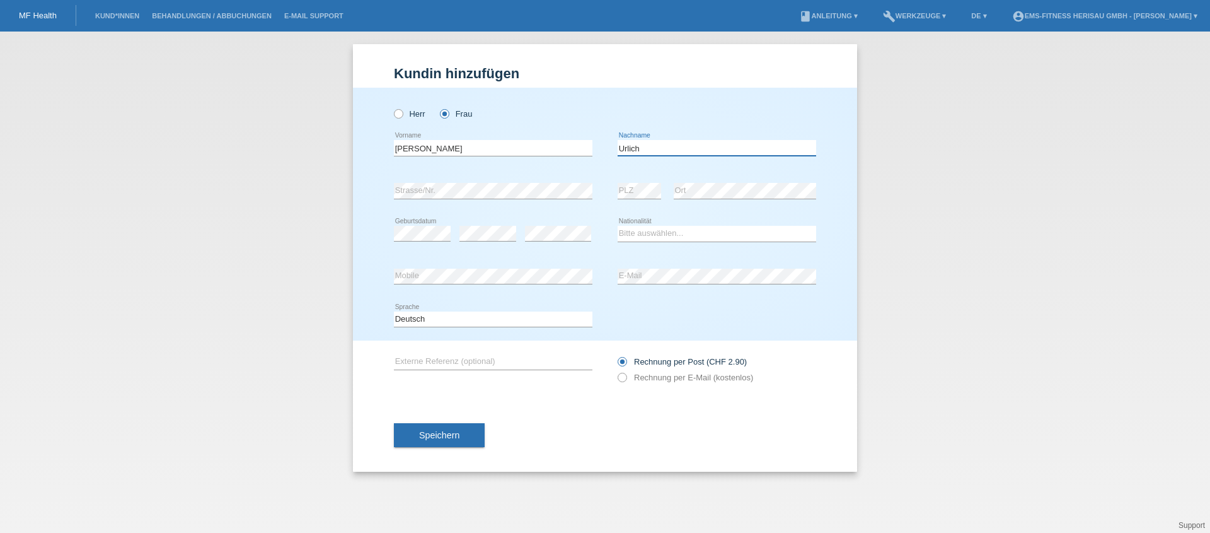
type input "Urlich"
select select "CH"
click at [627, 293] on div "error E-Mail" at bounding box center [717, 276] width 199 height 43
click at [462, 432] on button "Speichern" at bounding box center [439, 435] width 91 height 24
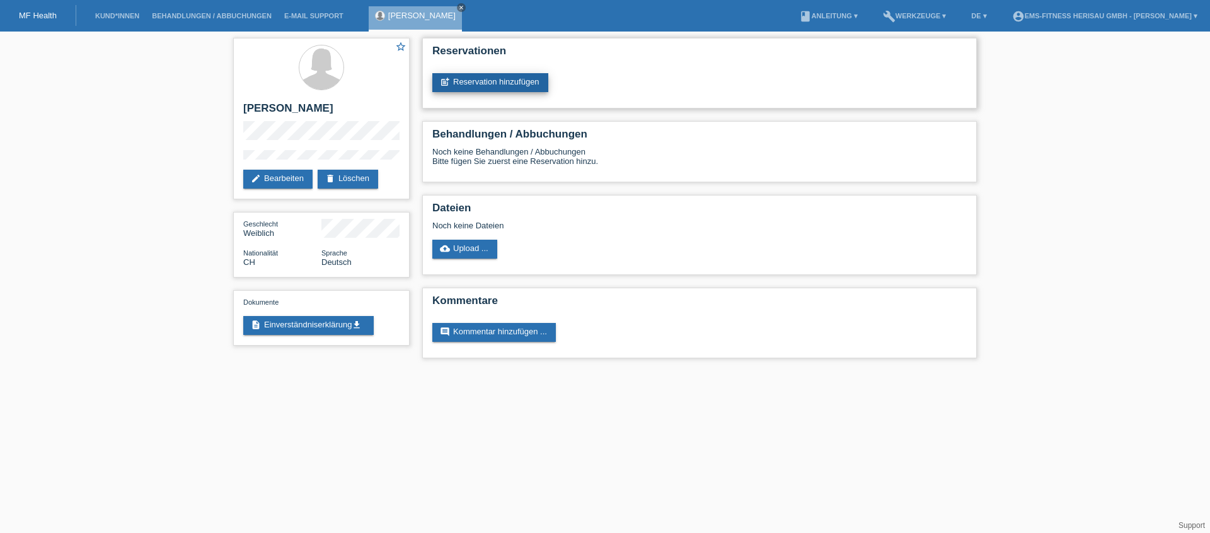
click at [529, 80] on link "post_add Reservation hinzufügen" at bounding box center [490, 82] width 116 height 19
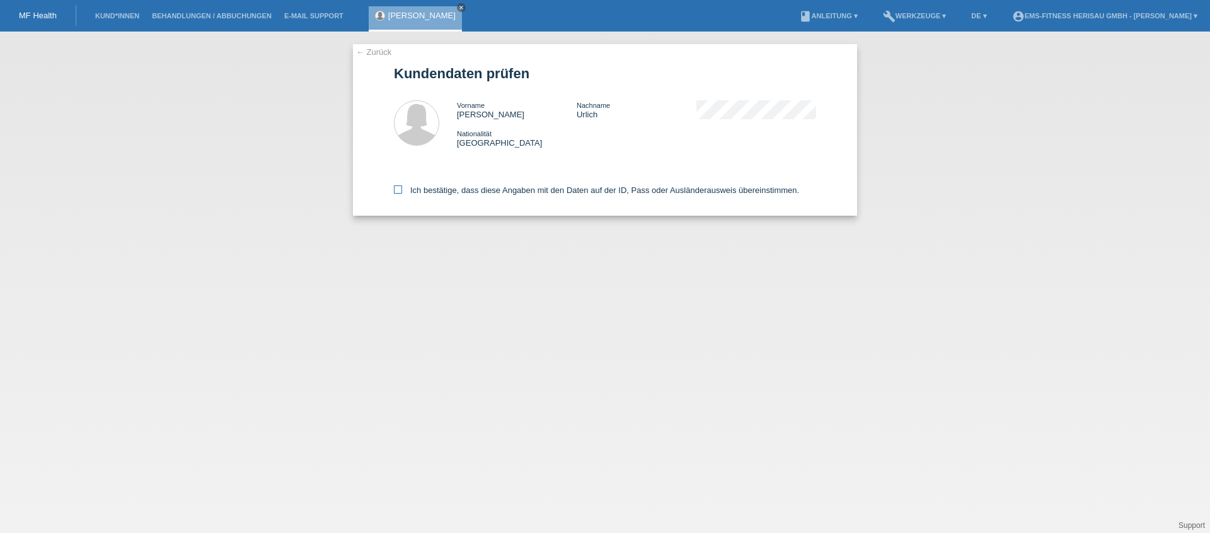
click at [565, 185] on label "Ich bestätige, dass diese Angaben mit den Daten auf der ID, Pass oder Ausländer…" at bounding box center [596, 189] width 405 height 9
click at [402, 185] on input "Ich bestätige, dass diese Angaben mit den Daten auf der ID, Pass oder Ausländer…" at bounding box center [398, 189] width 8 height 8
checkbox input "true"
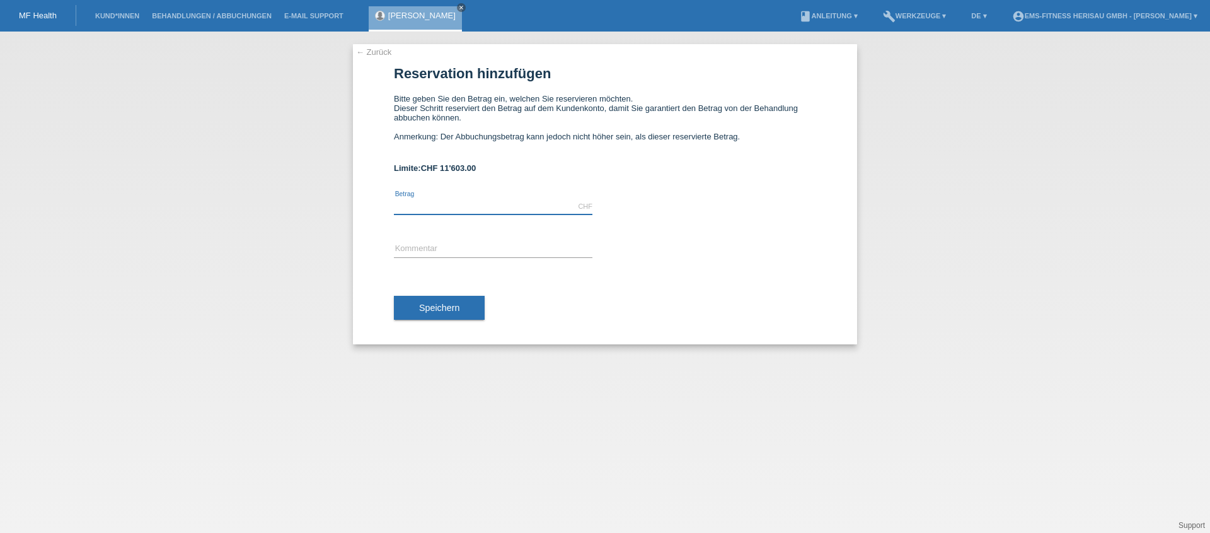
click at [448, 213] on input "text" at bounding box center [493, 207] width 199 height 16
type input "1397.00"
click at [461, 315] on button "Speichern" at bounding box center [439, 308] width 91 height 24
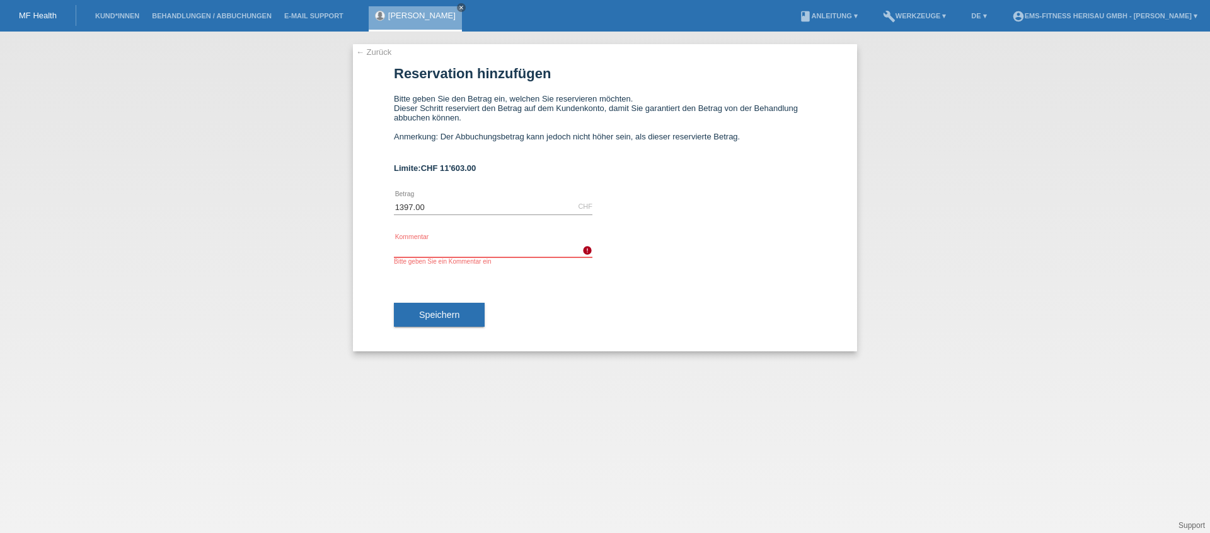
click at [417, 246] on input "text" at bounding box center [493, 249] width 199 height 16
type input "EMS Körperformen Herisau Automatische 6 Monats-Abo verlängerung"
click at [451, 322] on button "Speichern" at bounding box center [439, 315] width 91 height 24
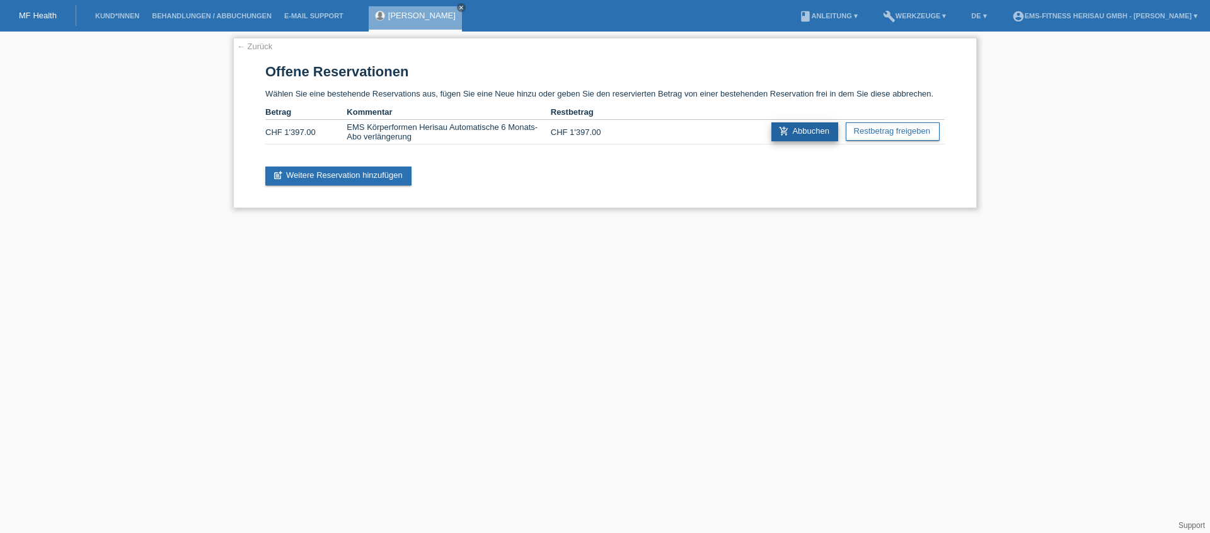
click at [799, 137] on link "add_shopping_cart Abbuchen" at bounding box center [804, 131] width 67 height 19
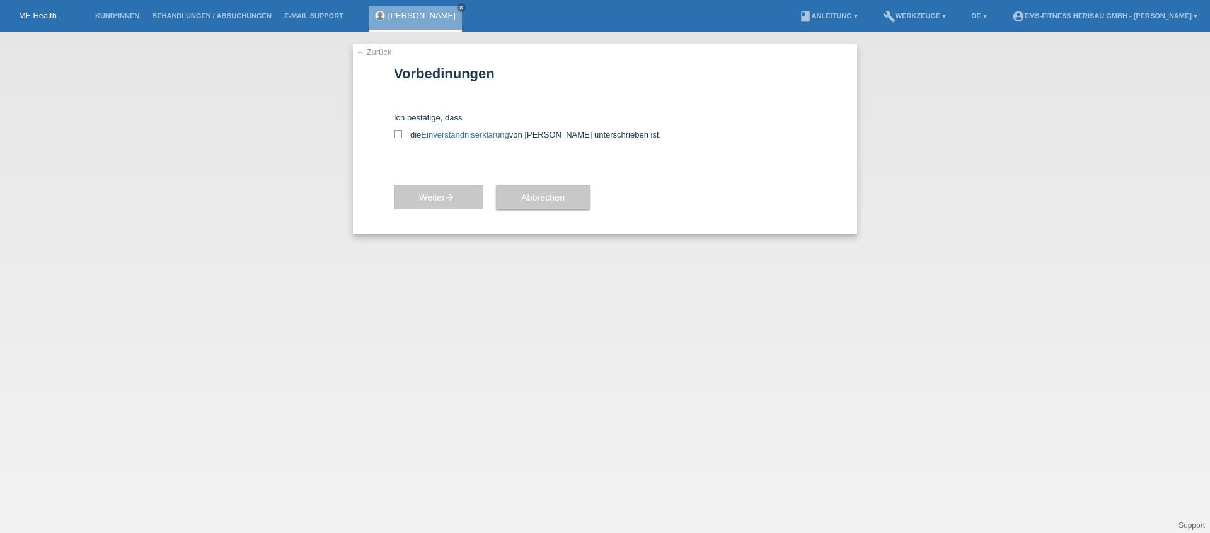
drag, startPoint x: 406, startPoint y: 133, endPoint x: 420, endPoint y: 147, distance: 20.5
click at [407, 135] on label "die Einverständniserklärung von der Kundin unterschrieben ist." at bounding box center [605, 134] width 422 height 9
click at [402, 135] on input "die Einverständniserklärung von der Kundin unterschrieben ist." at bounding box center [398, 134] width 8 height 8
checkbox input "true"
click at [441, 220] on div "Weiter arrow_forward" at bounding box center [439, 197] width 90 height 73
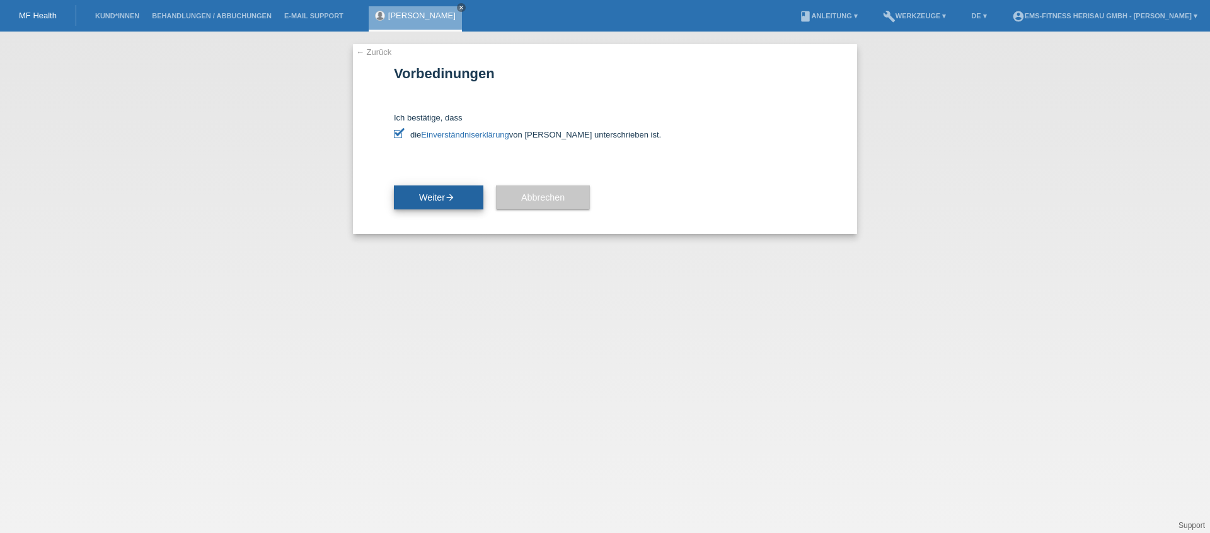
click at [429, 202] on span "Weiter arrow_forward" at bounding box center [438, 197] width 39 height 10
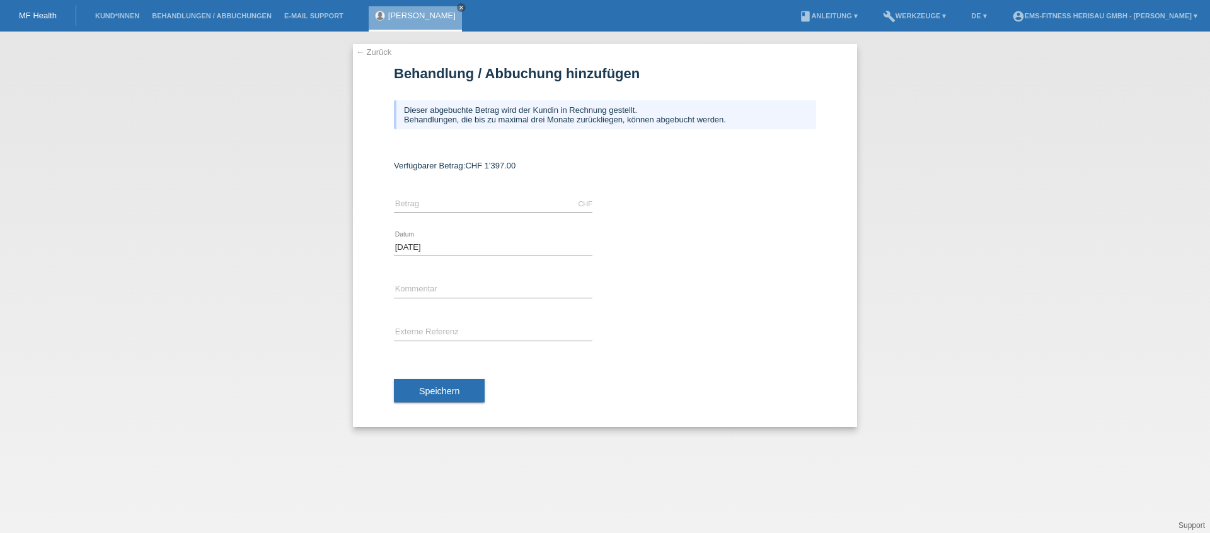
click at [459, 216] on div "CHF error [GEOGRAPHIC_DATA]" at bounding box center [493, 204] width 199 height 43
click at [458, 213] on div "CHF error [GEOGRAPHIC_DATA]" at bounding box center [493, 204] width 199 height 43
drag, startPoint x: 457, startPoint y: 209, endPoint x: 463, endPoint y: 212, distance: 6.5
click at [457, 209] on input "text" at bounding box center [493, 204] width 199 height 16
click at [468, 208] on input "1497.00" at bounding box center [493, 204] width 199 height 16
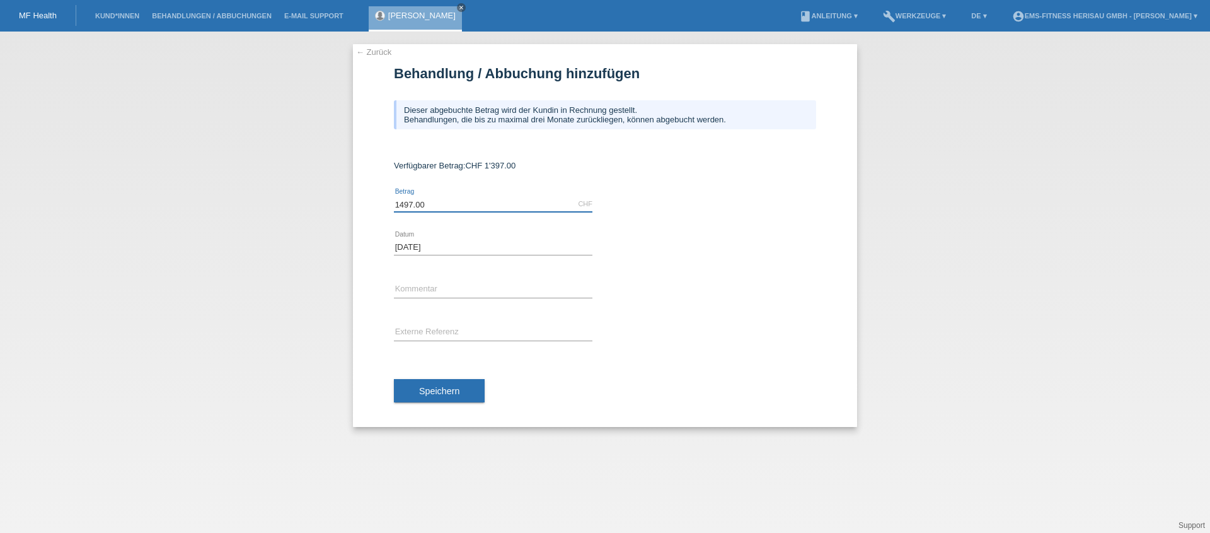
click at [468, 208] on input "1497.00" at bounding box center [493, 204] width 199 height 16
type input "1397.00"
click at [456, 387] on span "Speichern" at bounding box center [439, 391] width 40 height 10
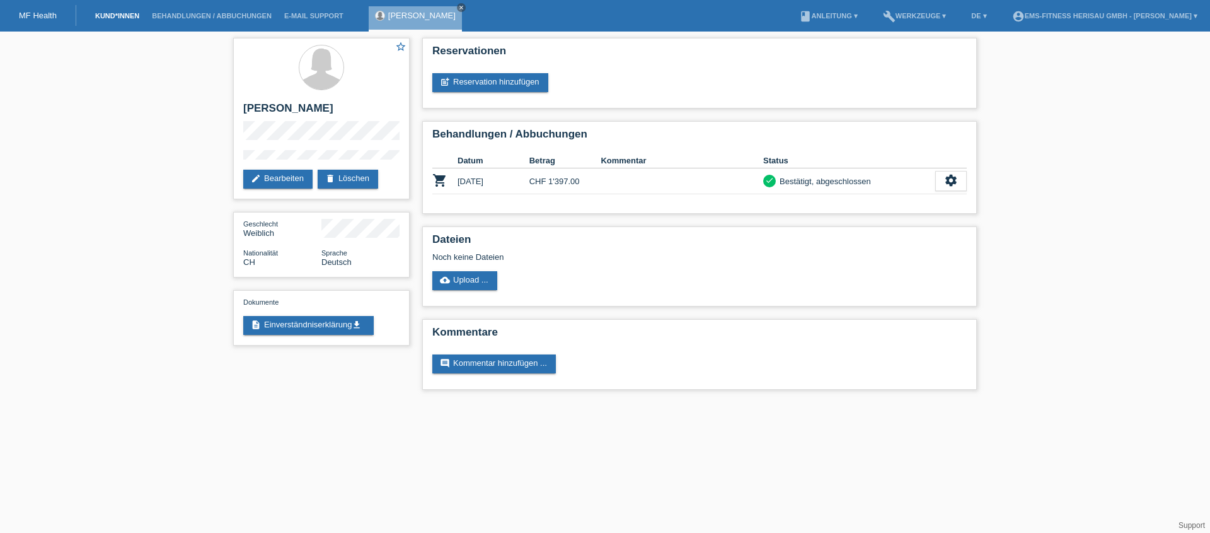
click at [113, 18] on link "Kund*innen" at bounding box center [117, 16] width 57 height 8
